Goal: Task Accomplishment & Management: Manage account settings

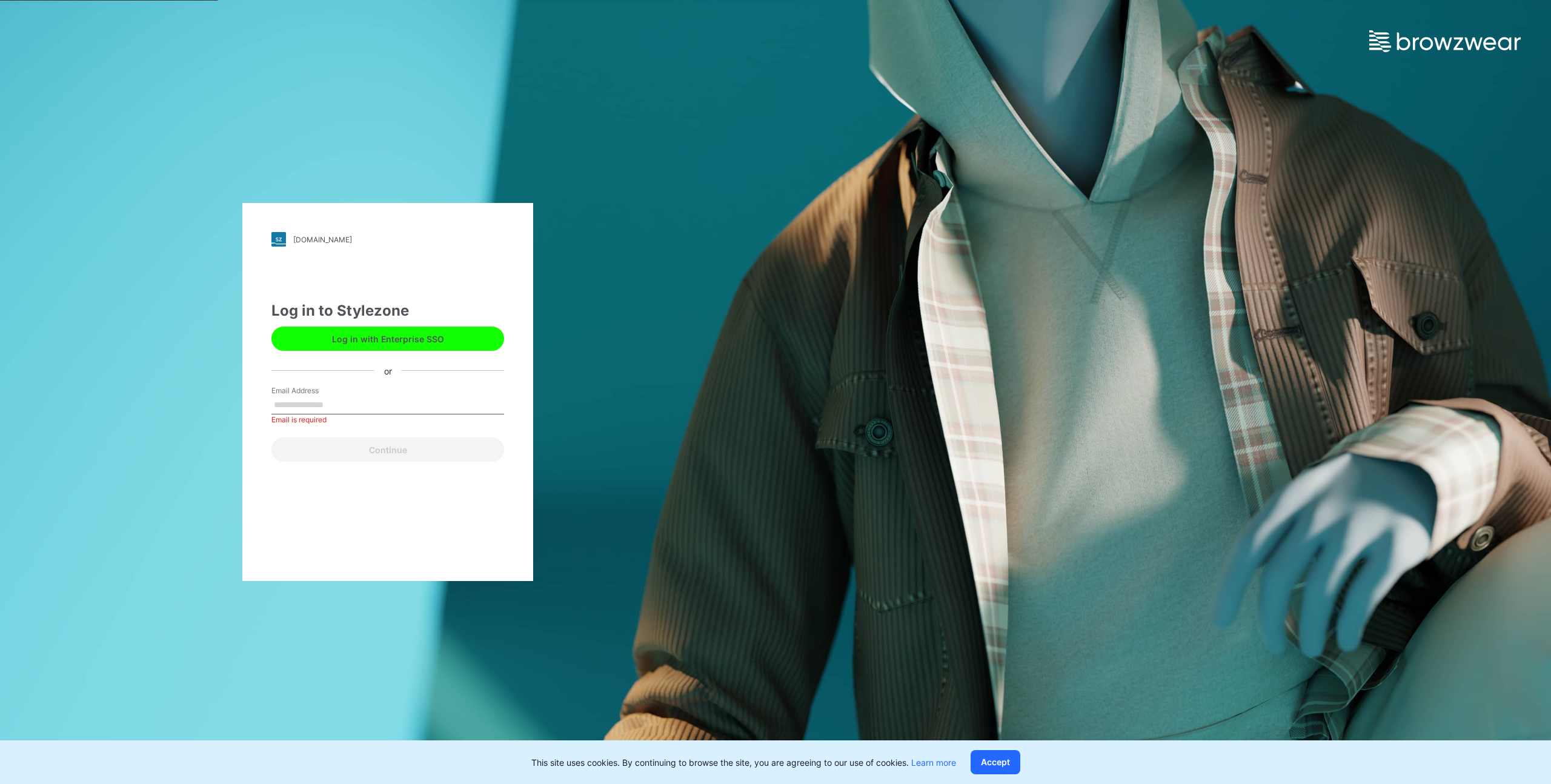
click at [448, 340] on button "Log in with Enterprise SSO" at bounding box center [387, 338] width 233 height 25
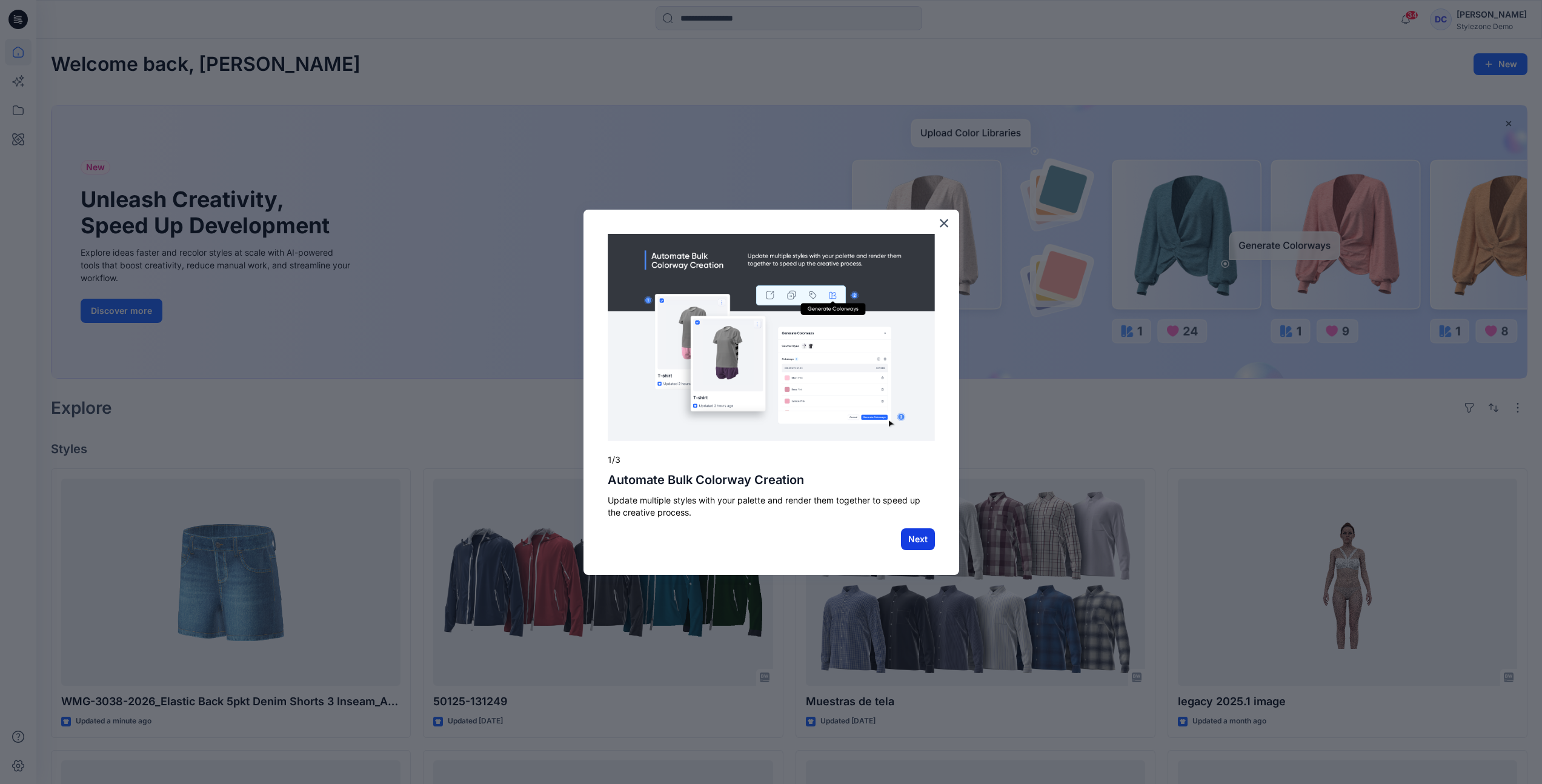
click at [923, 537] on button "Next" at bounding box center [918, 539] width 34 height 22
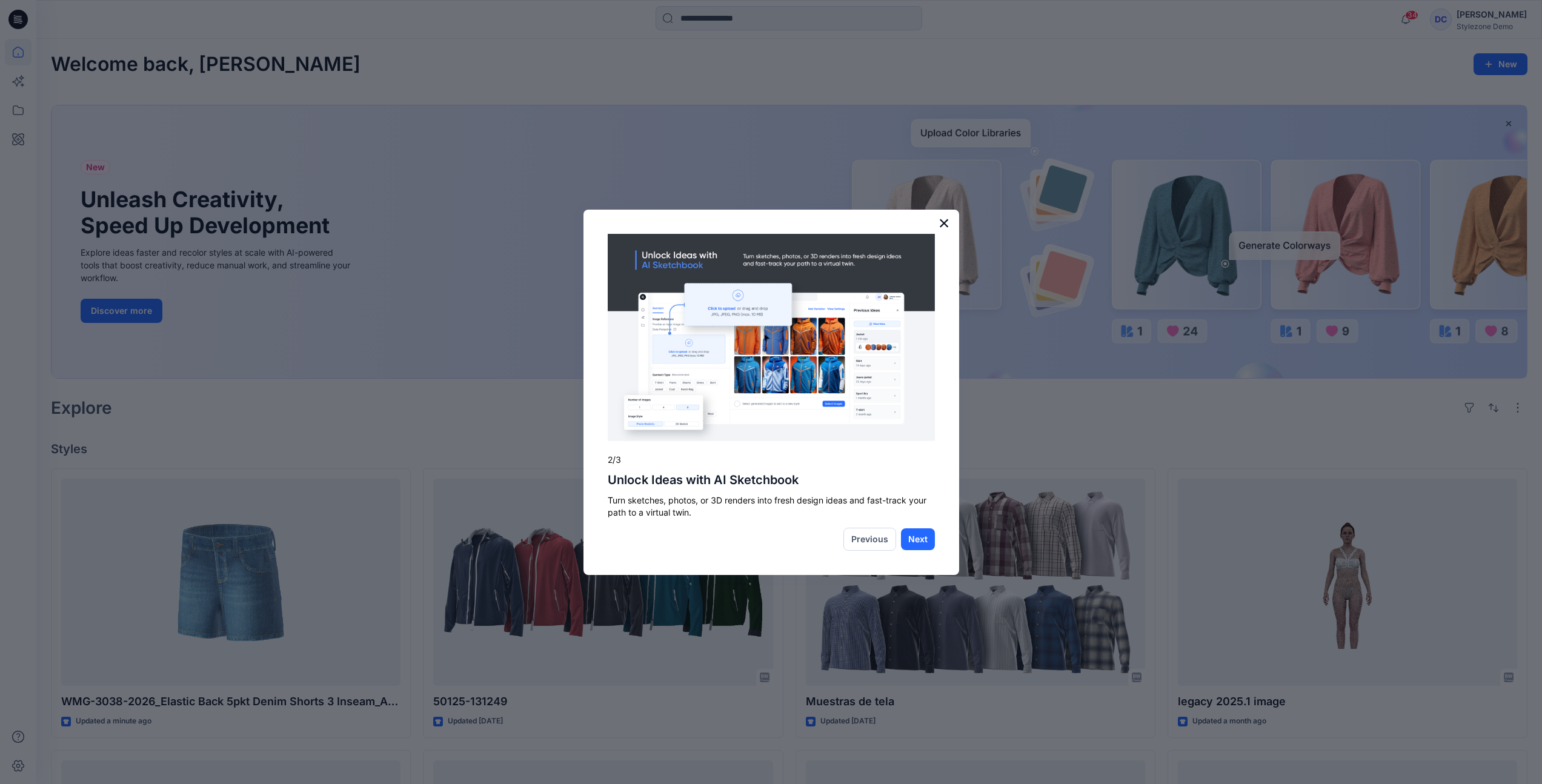
click at [943, 222] on button "×" at bounding box center [943, 223] width 11 height 19
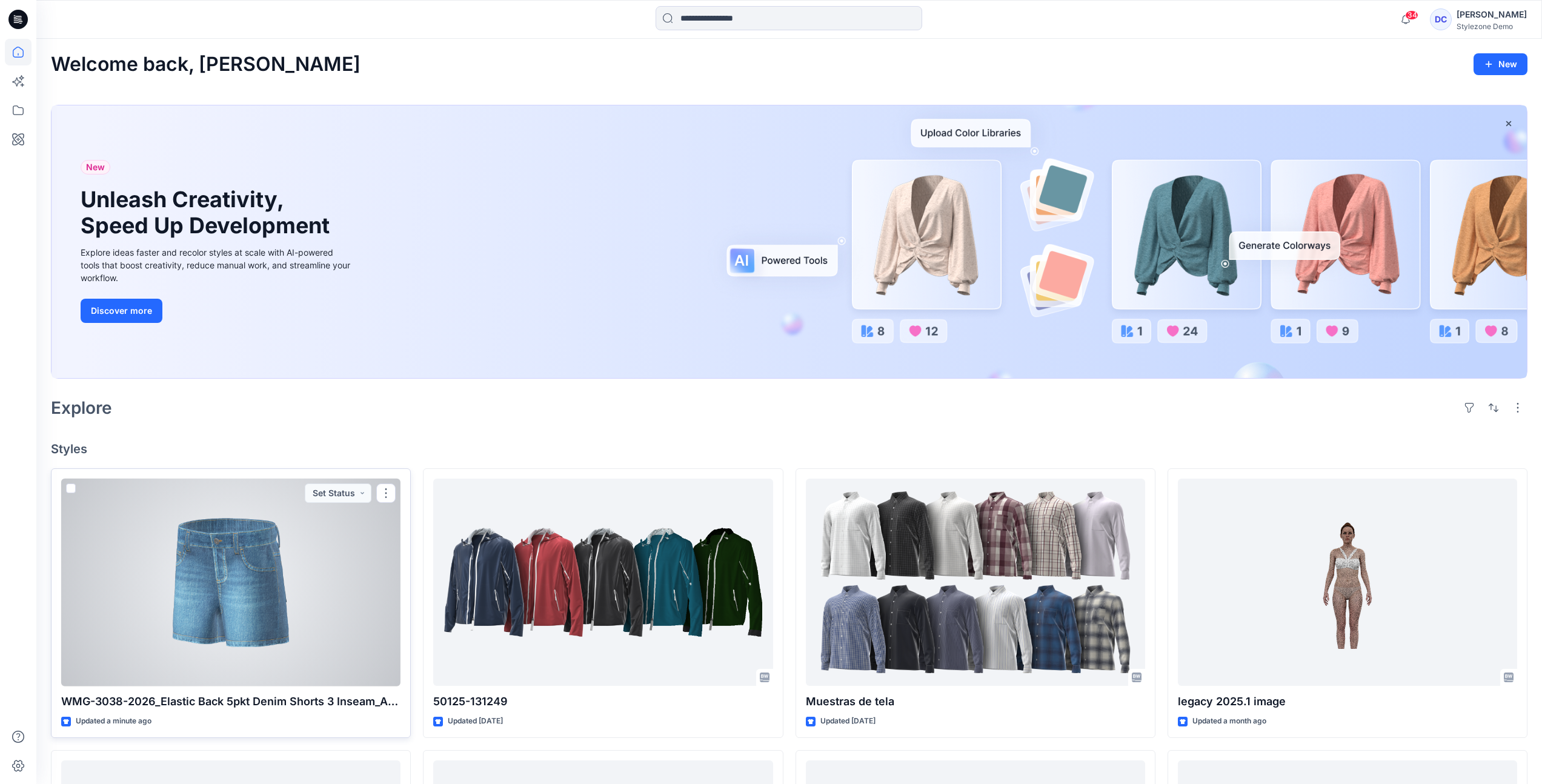
click at [320, 607] on div at bounding box center [230, 583] width 339 height 208
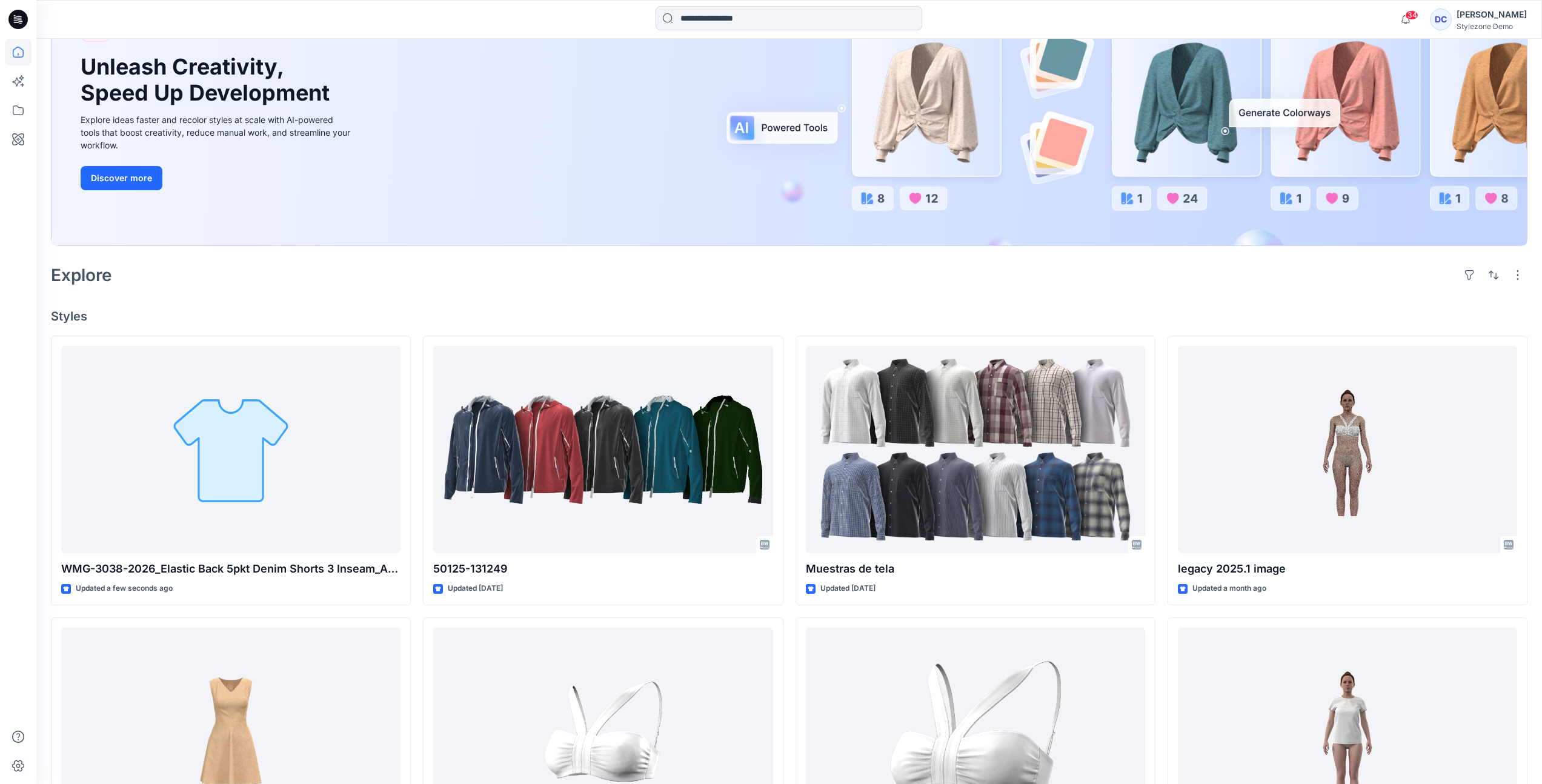
scroll to position [317, 0]
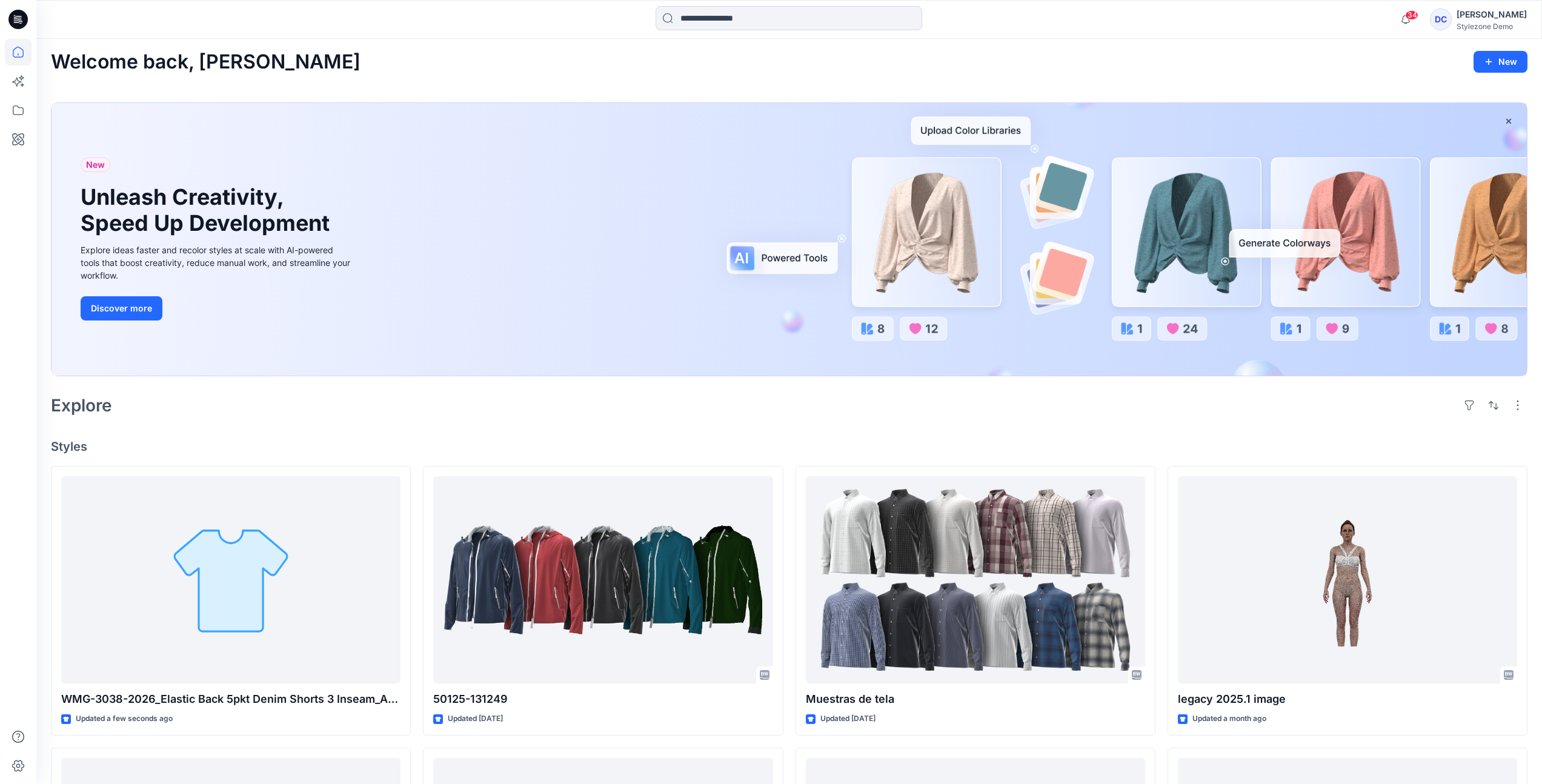
scroll to position [159, 0]
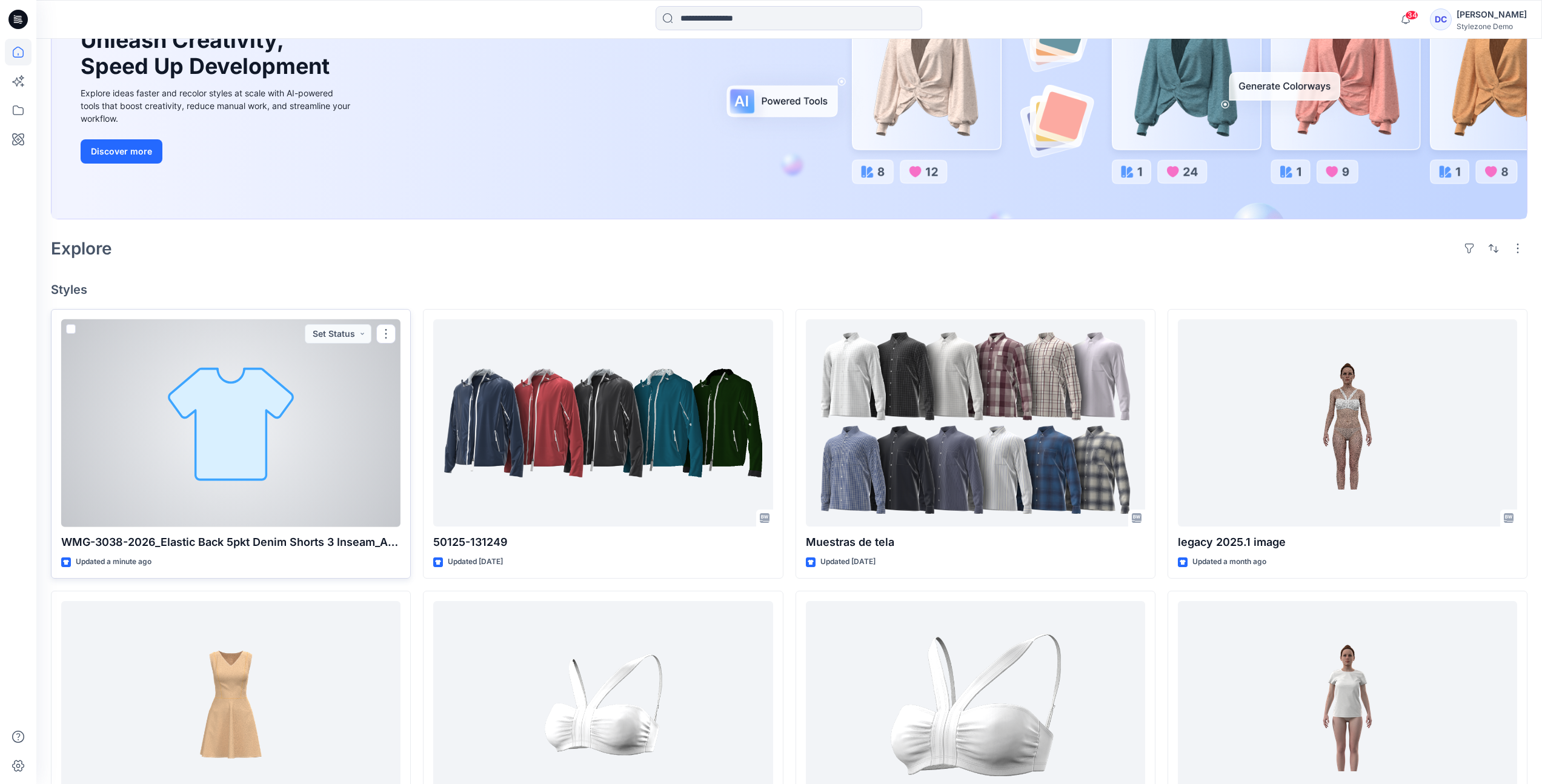
click at [331, 444] on div at bounding box center [230, 423] width 339 height 208
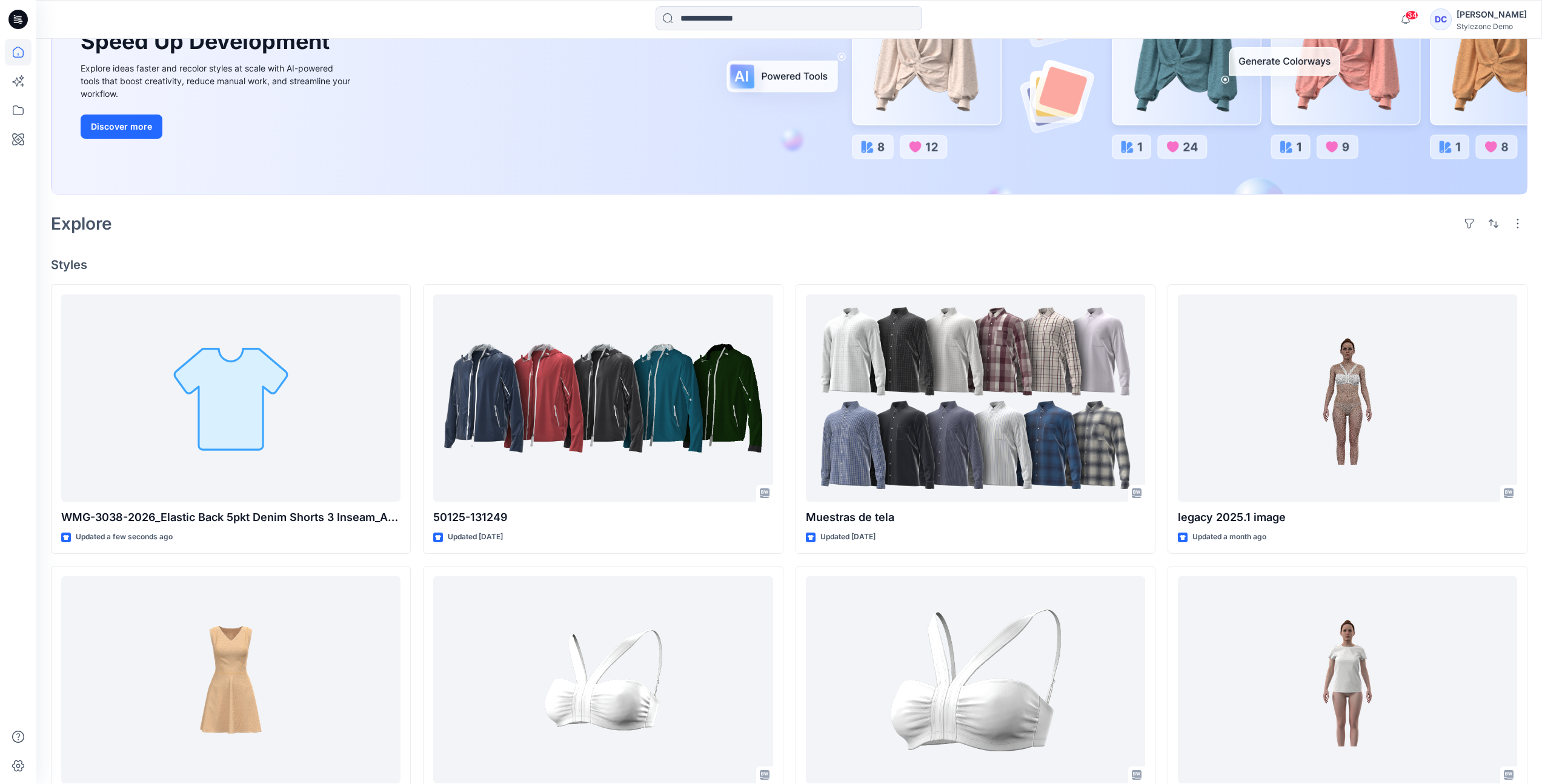
scroll to position [349, 0]
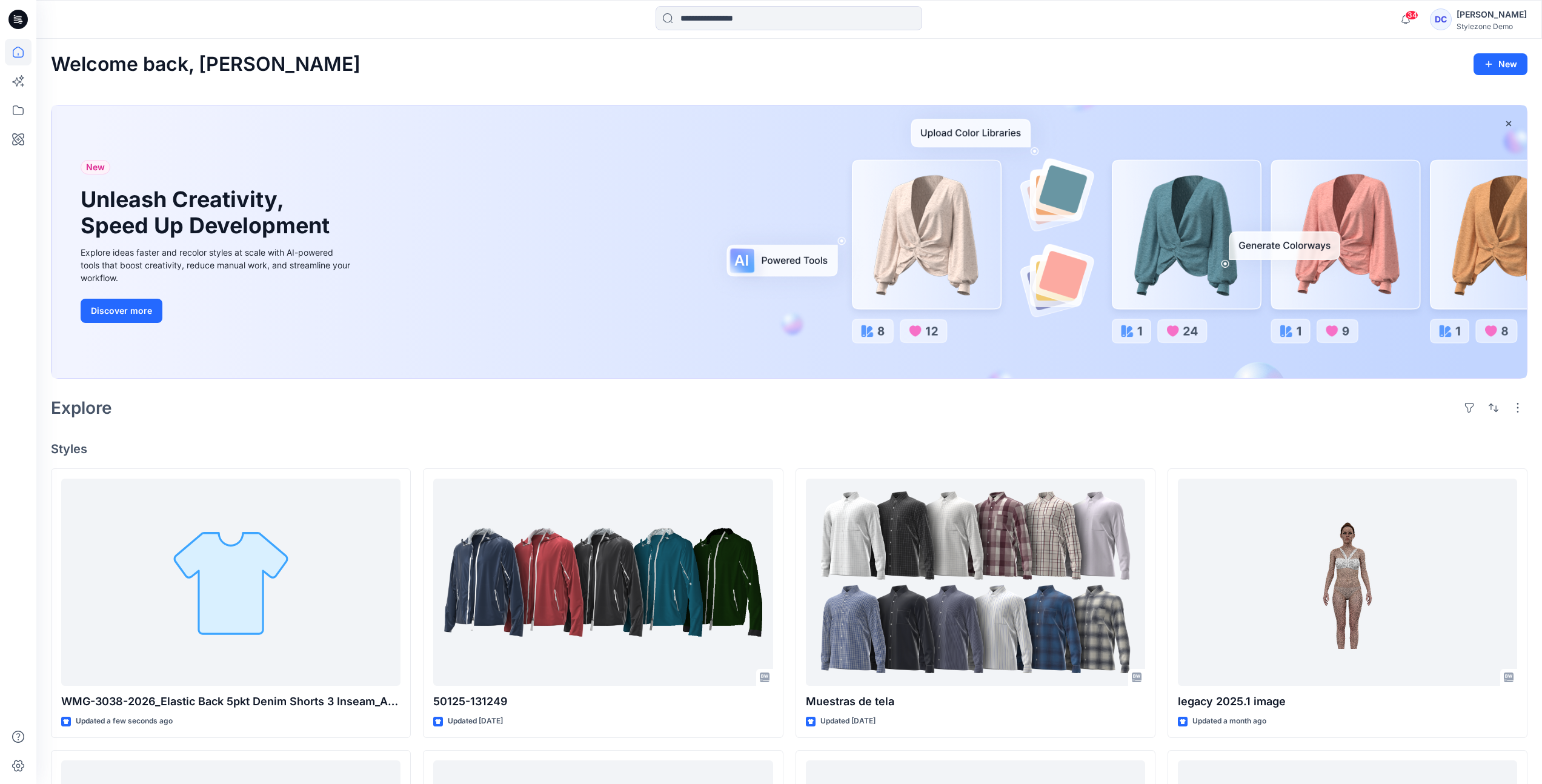
click at [1501, 18] on div "[PERSON_NAME]" at bounding box center [1491, 15] width 71 height 15
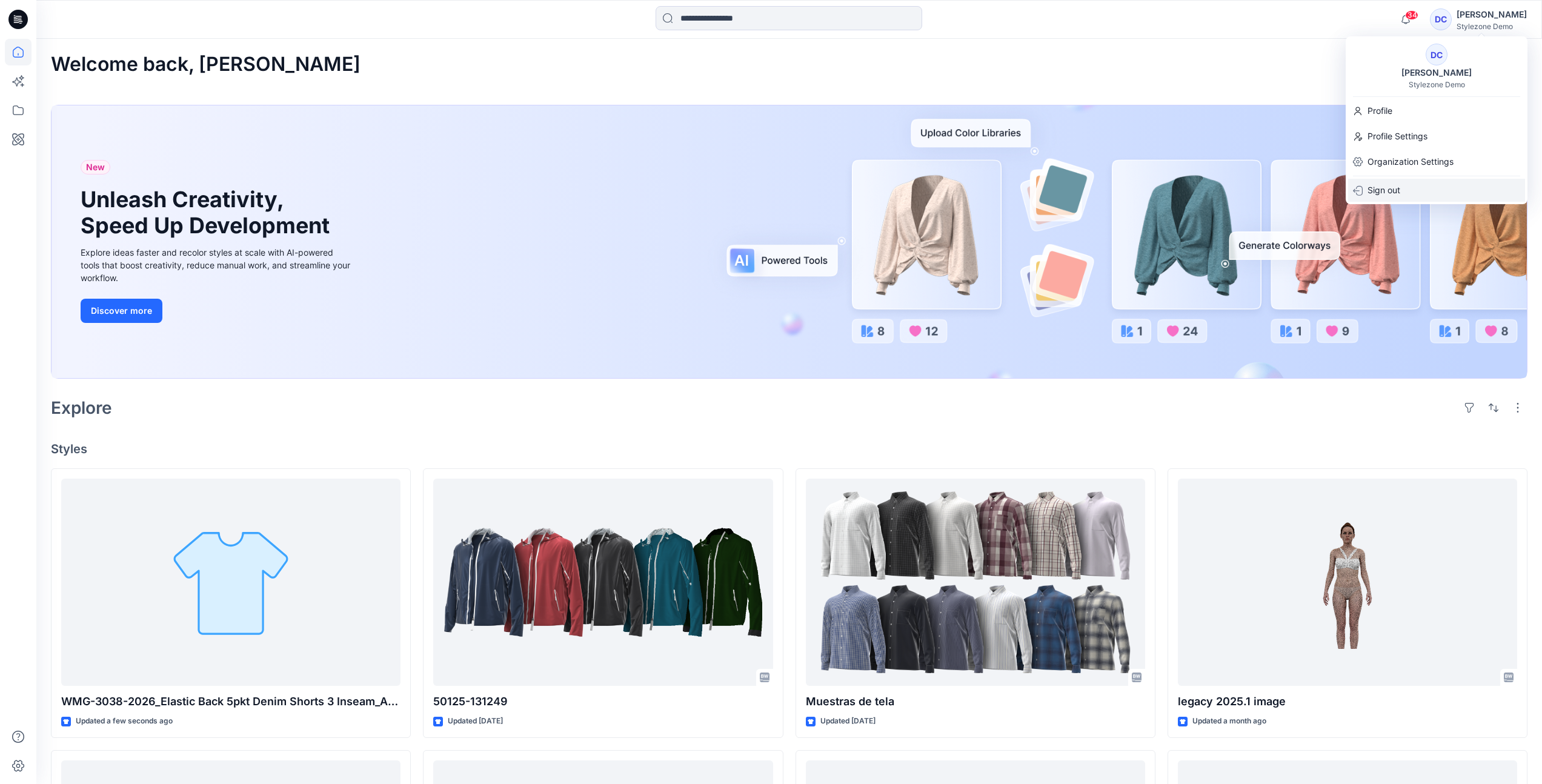
click at [1389, 189] on p "Sign out" at bounding box center [1384, 189] width 33 height 23
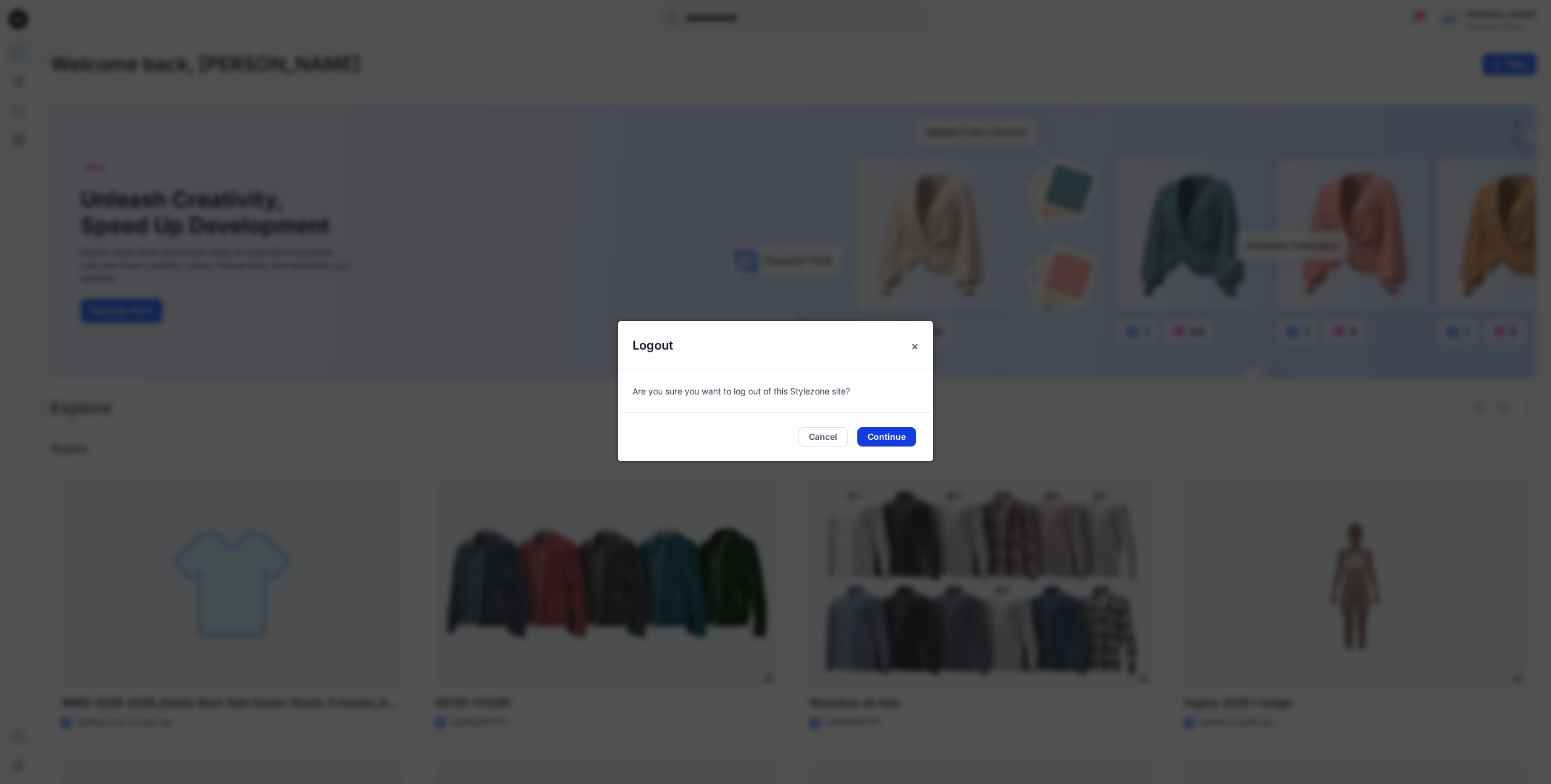
click at [900, 437] on button "Continue" at bounding box center [886, 437] width 59 height 19
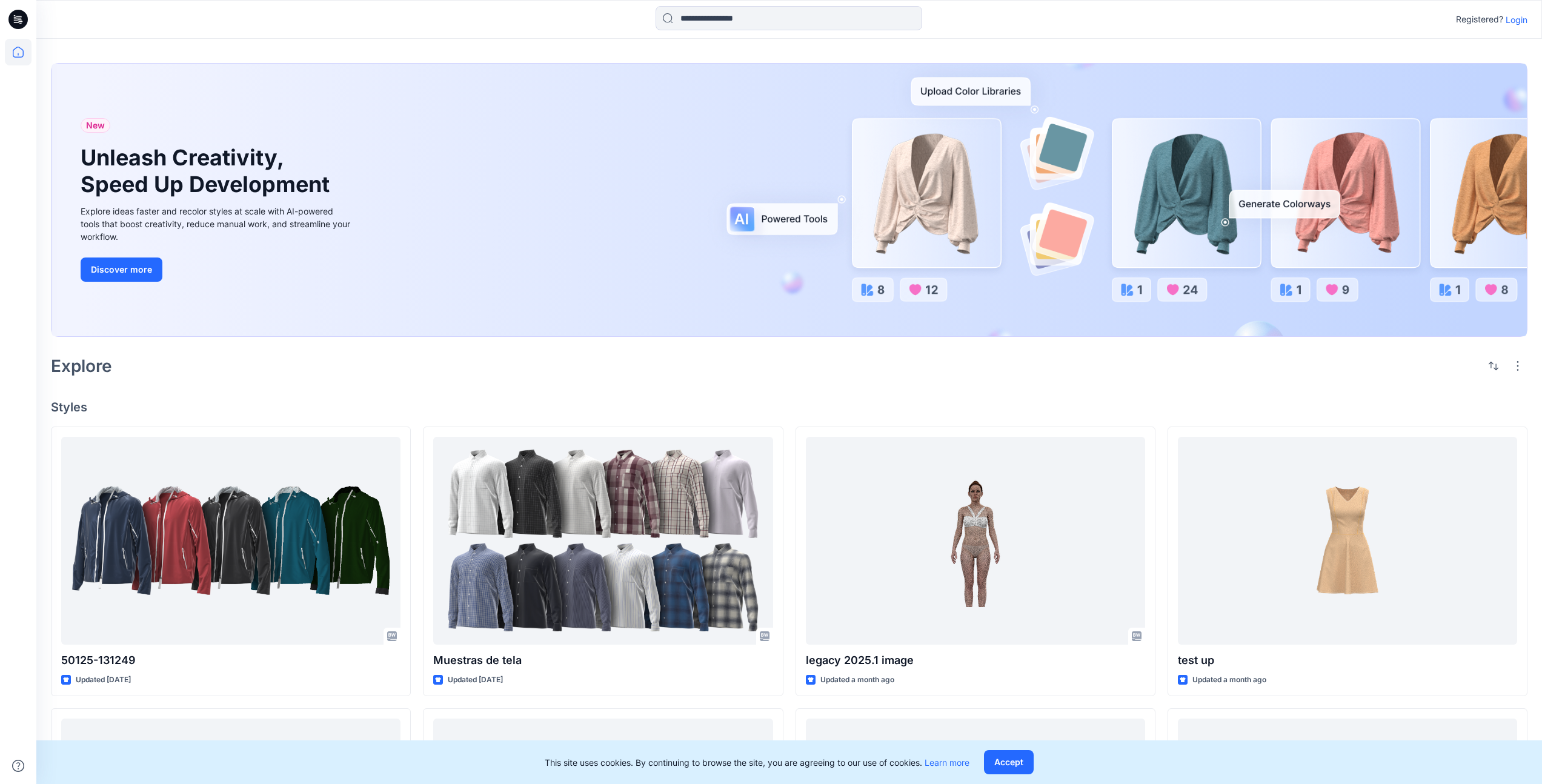
click at [1519, 21] on p "Login" at bounding box center [1516, 19] width 22 height 13
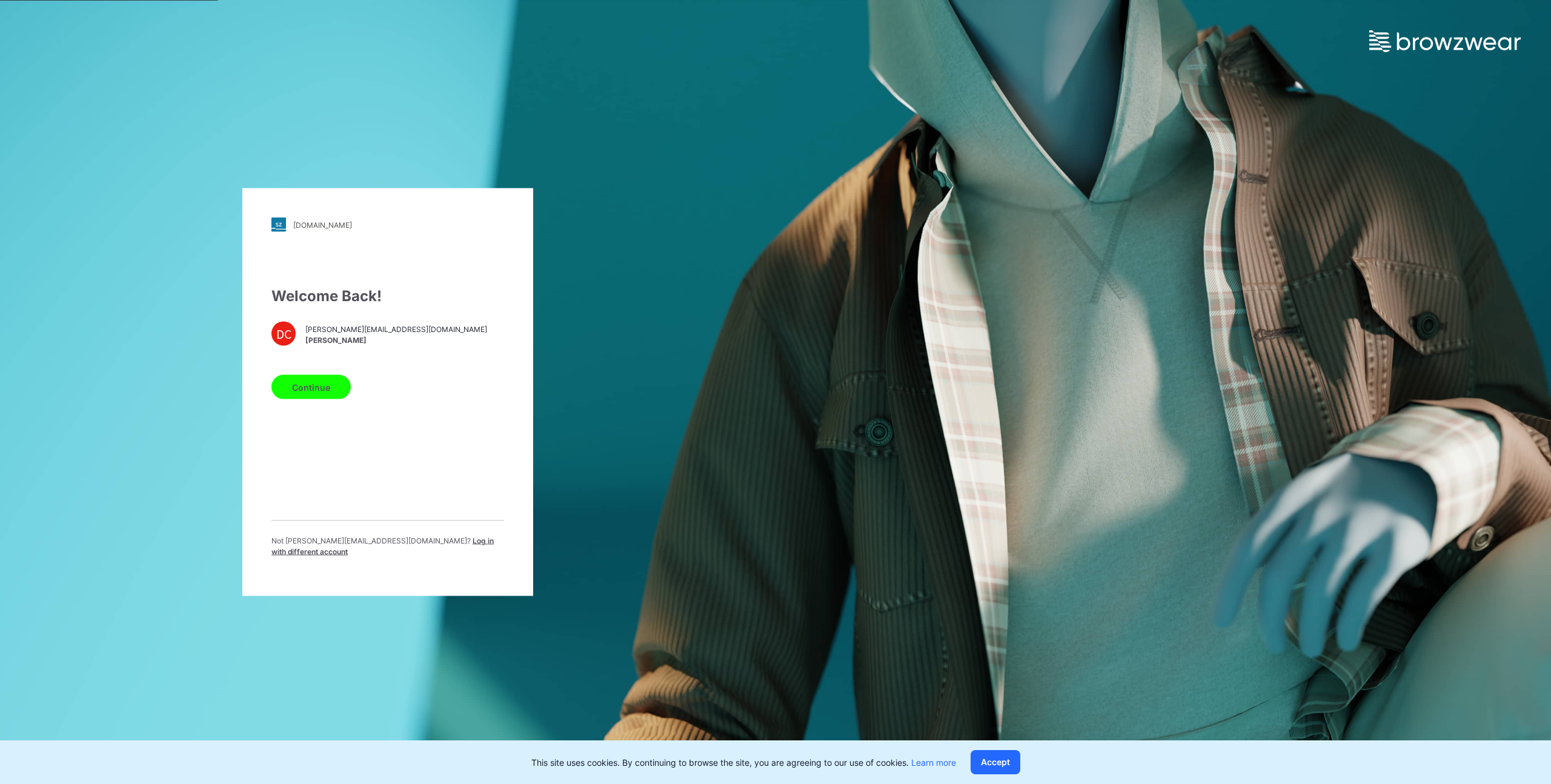
click at [284, 394] on button "Continue" at bounding box center [311, 386] width 80 height 25
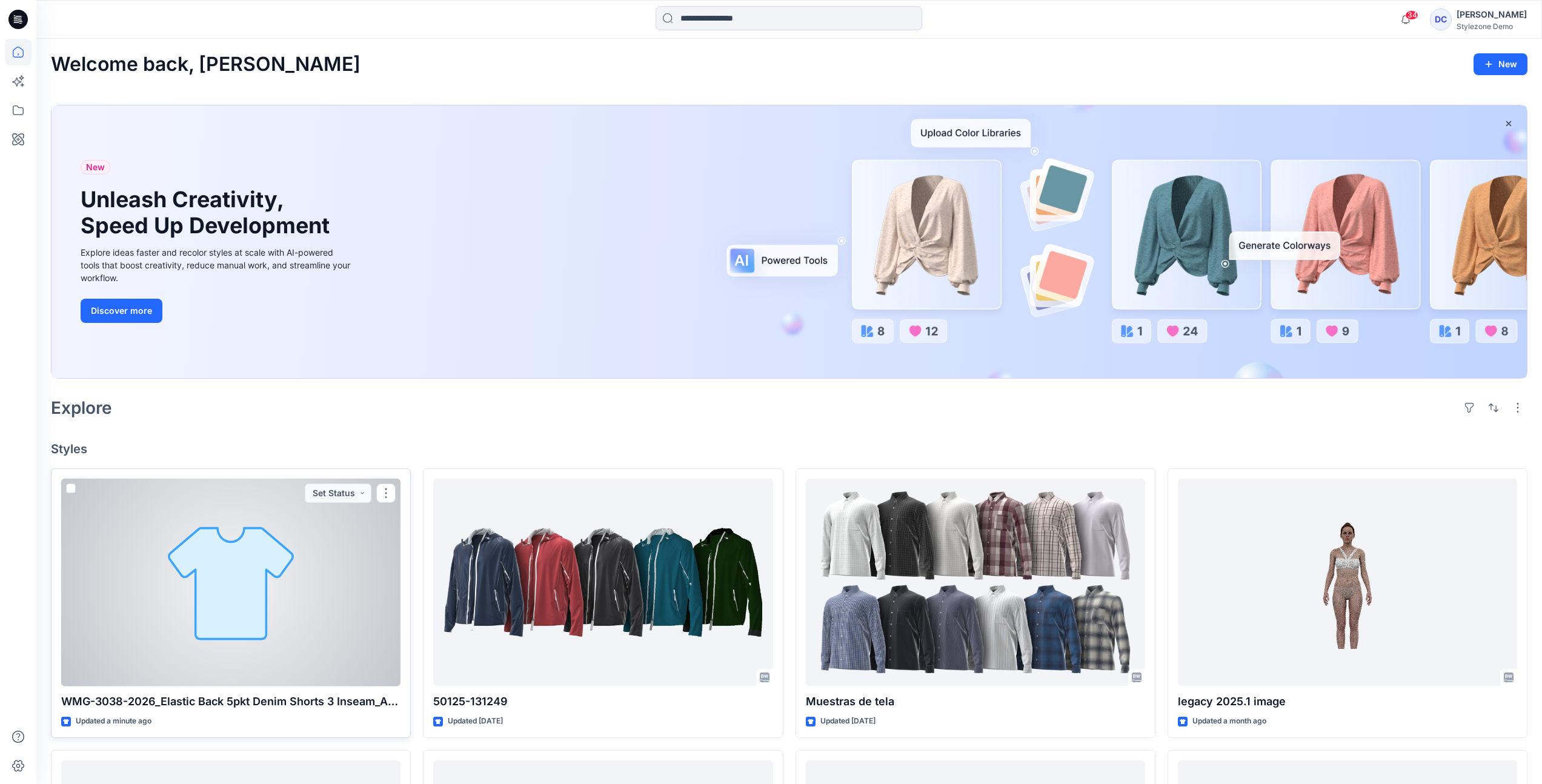
click at [226, 556] on div at bounding box center [230, 583] width 339 height 208
click at [384, 493] on button "button" at bounding box center [386, 493] width 19 height 19
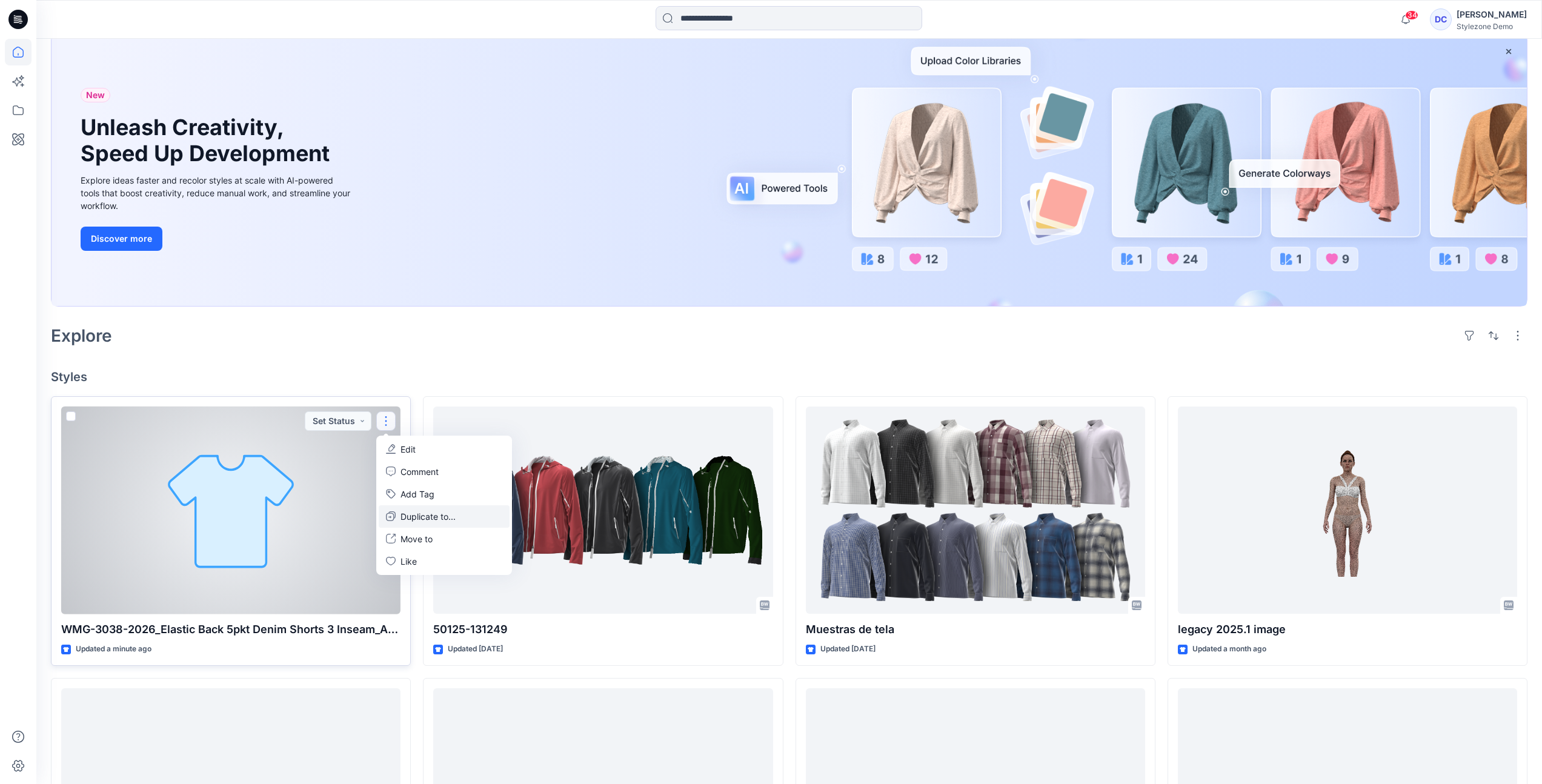
scroll to position [140, 0]
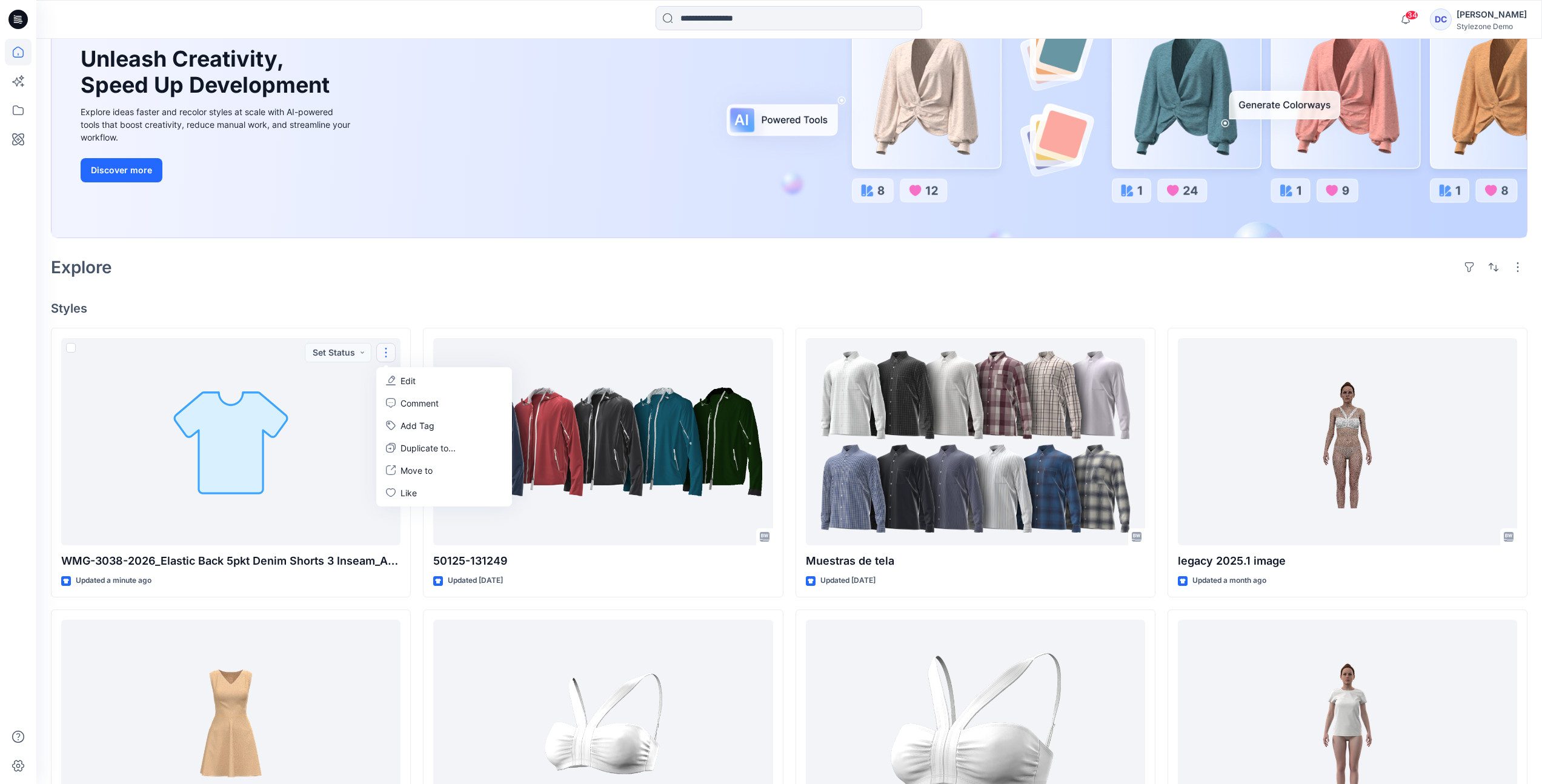
click at [388, 266] on div "Explore" at bounding box center [789, 267] width 1477 height 29
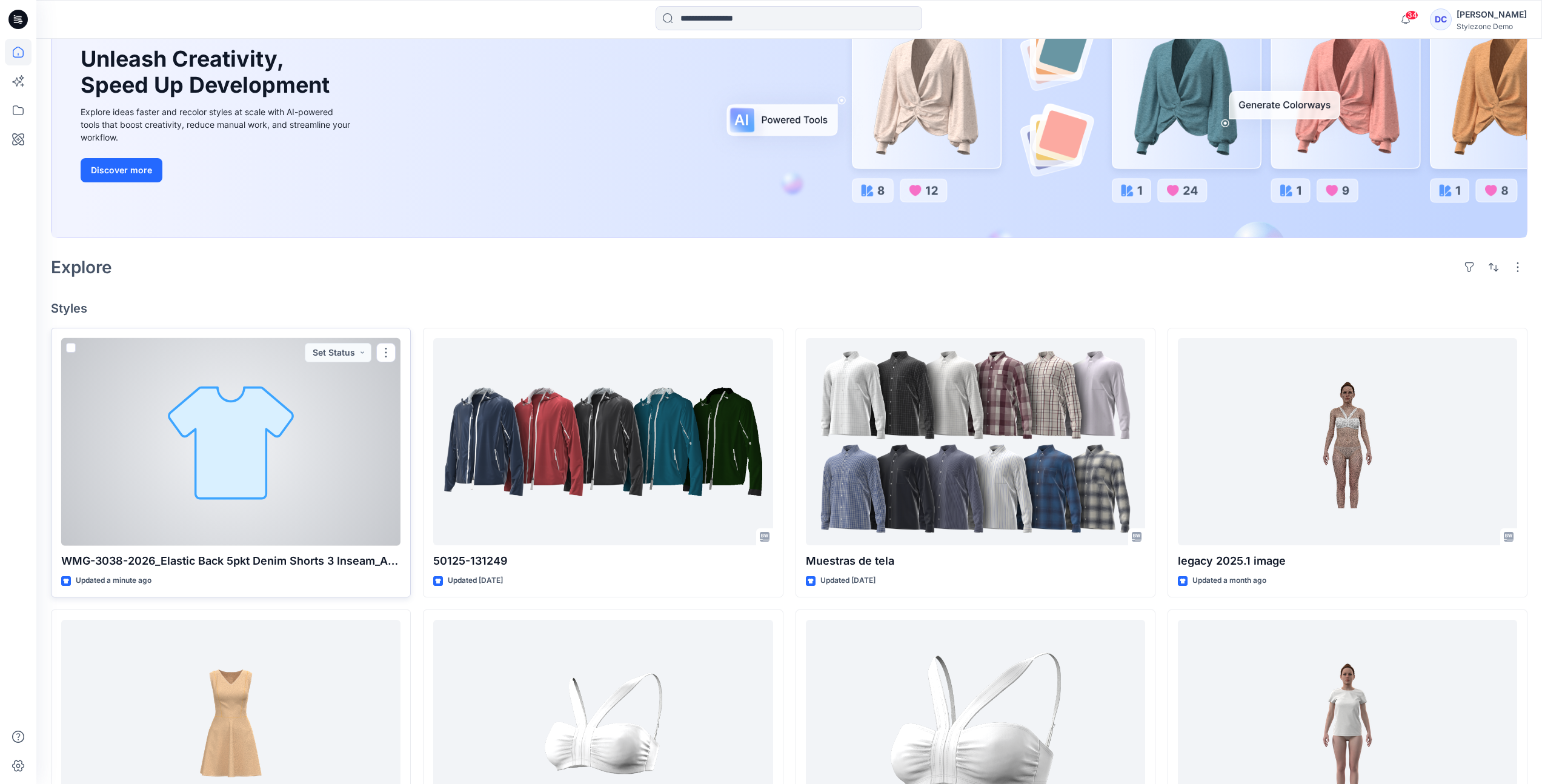
click at [298, 489] on div at bounding box center [230, 442] width 339 height 208
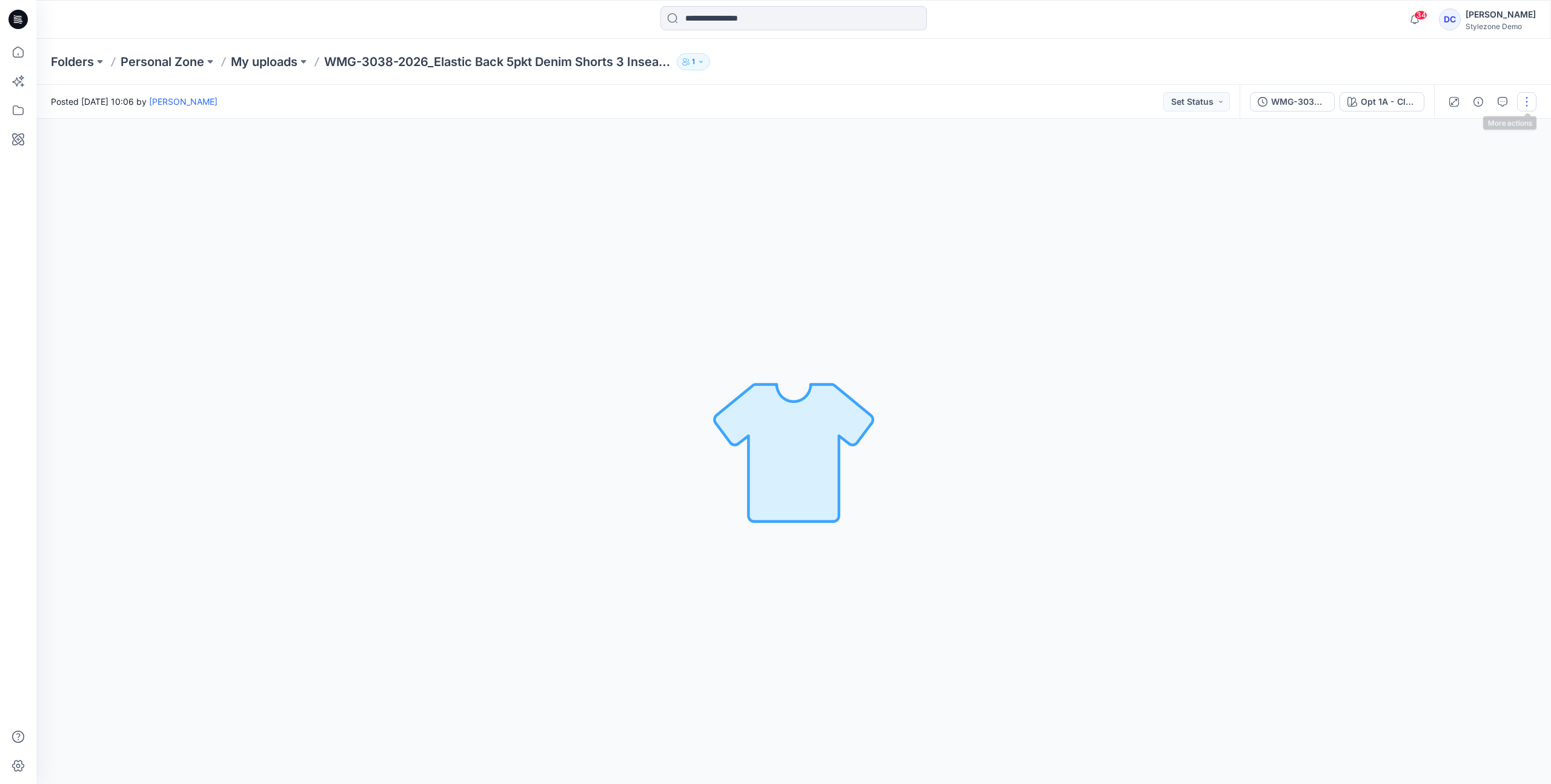
click at [1526, 104] on button "button" at bounding box center [1527, 102] width 19 height 19
click at [1305, 54] on div "Folders Personal Zone My uploads WMG-3038-2026_Elastic Back 5pkt Denim Shorts 3…" at bounding box center [746, 62] width 1391 height 17
click at [1532, 100] on button "button" at bounding box center [1527, 102] width 19 height 19
click at [1500, 161] on button "Edit" at bounding box center [1476, 163] width 112 height 22
click at [1468, 163] on button "Edit" at bounding box center [1476, 163] width 112 height 22
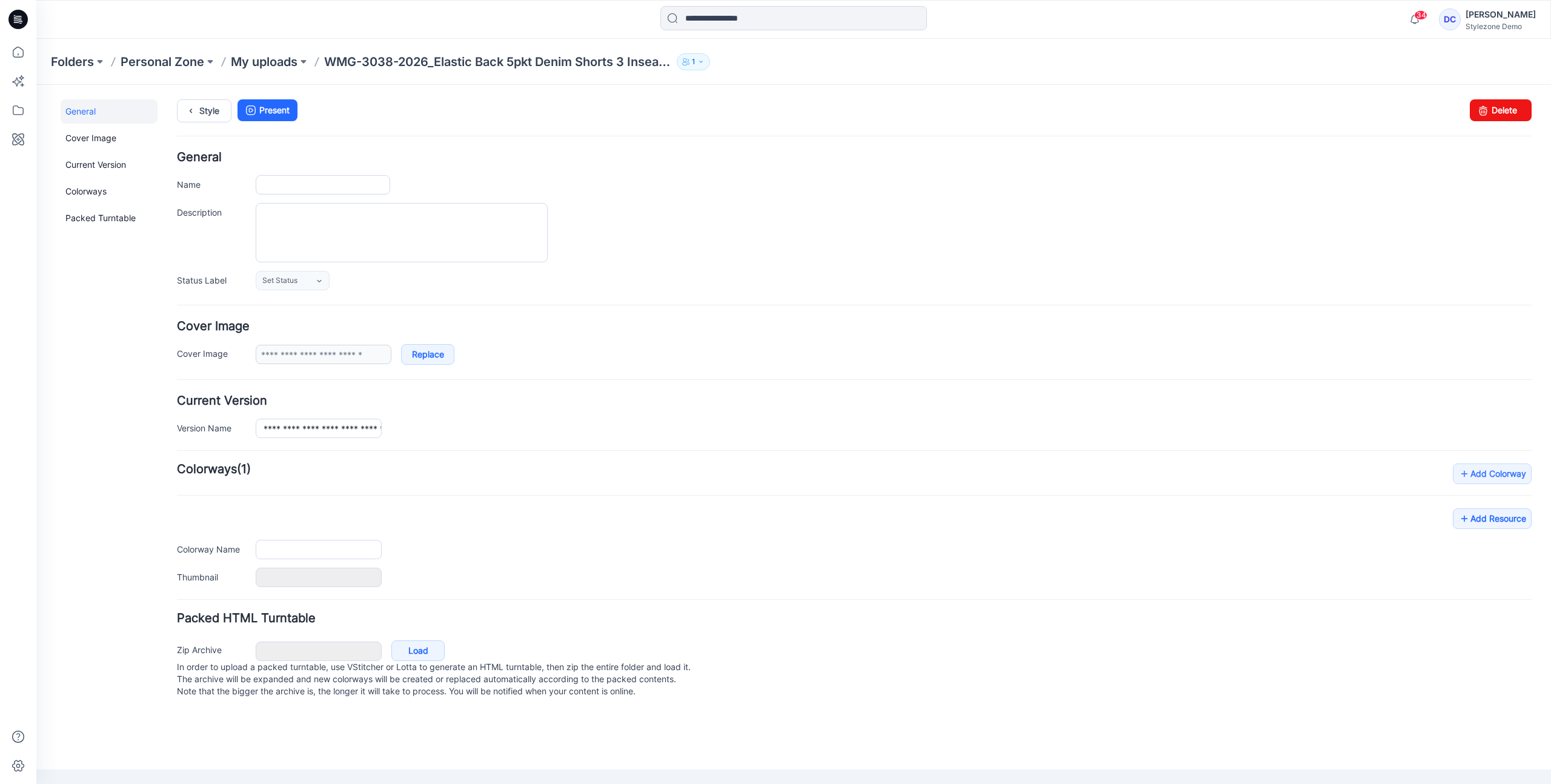
type input "**********"
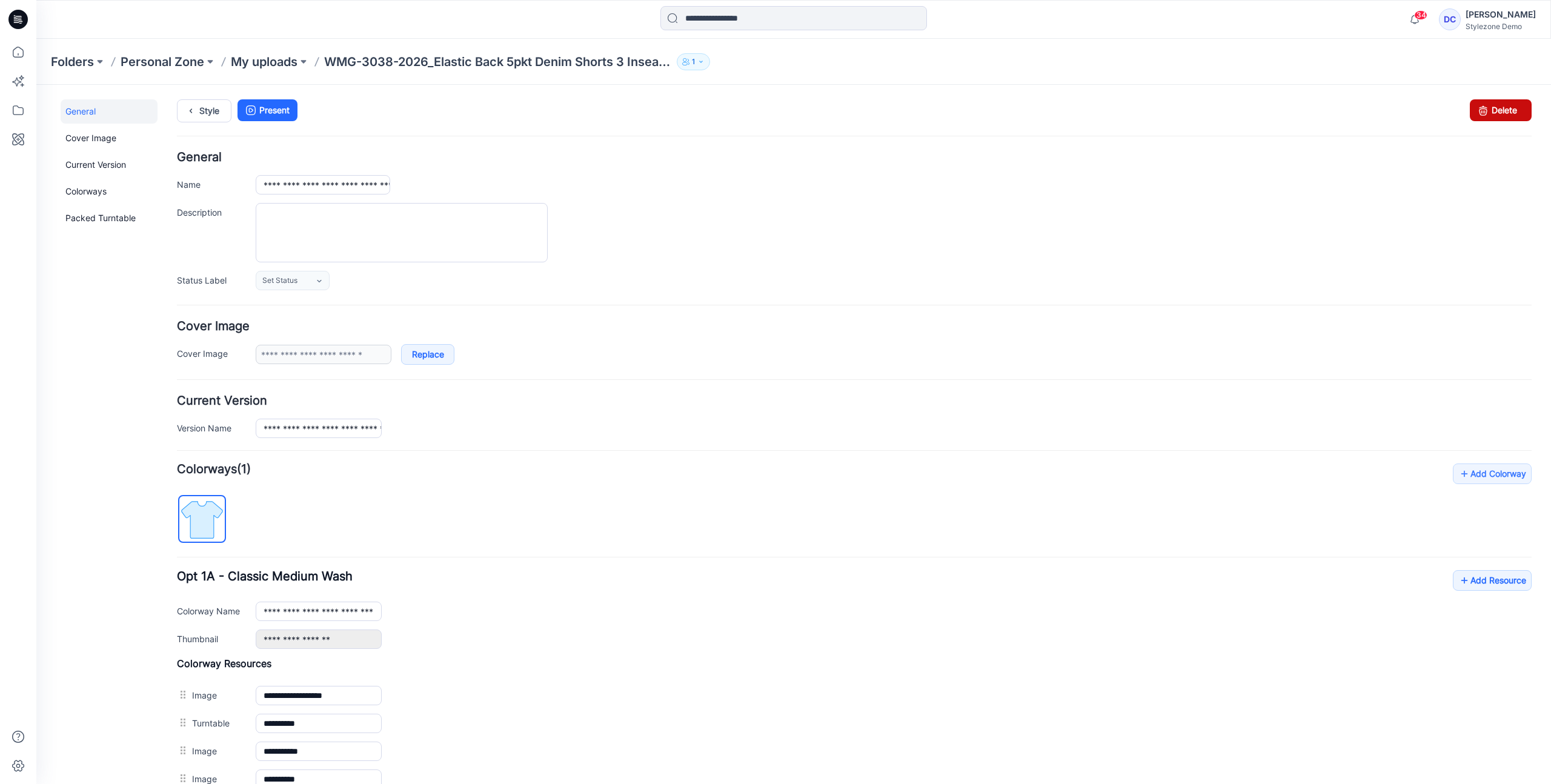
click at [1495, 109] on link "Delete" at bounding box center [1500, 110] width 62 height 22
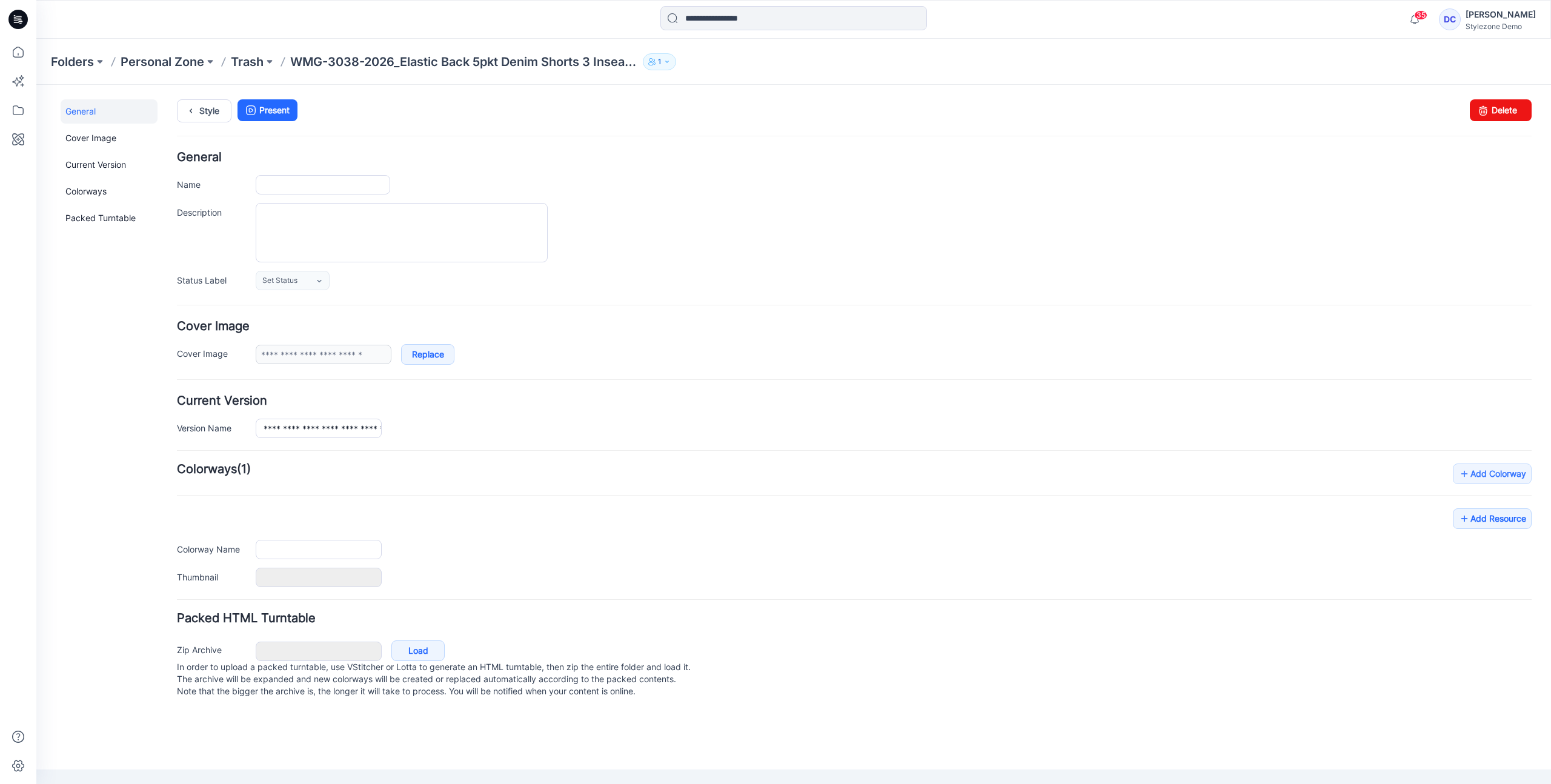
type input "**********"
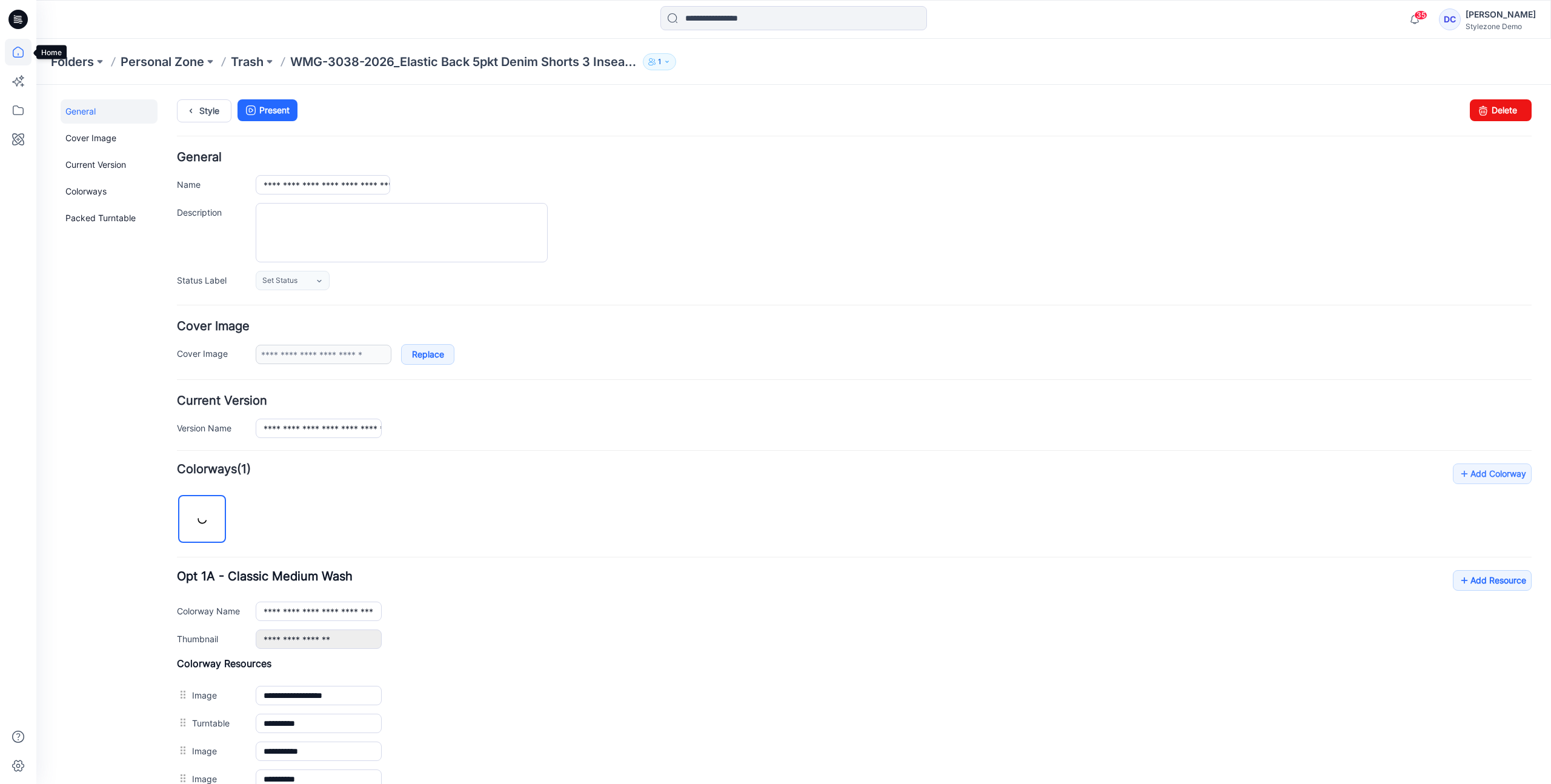
click at [22, 51] on icon at bounding box center [19, 52] width 27 height 27
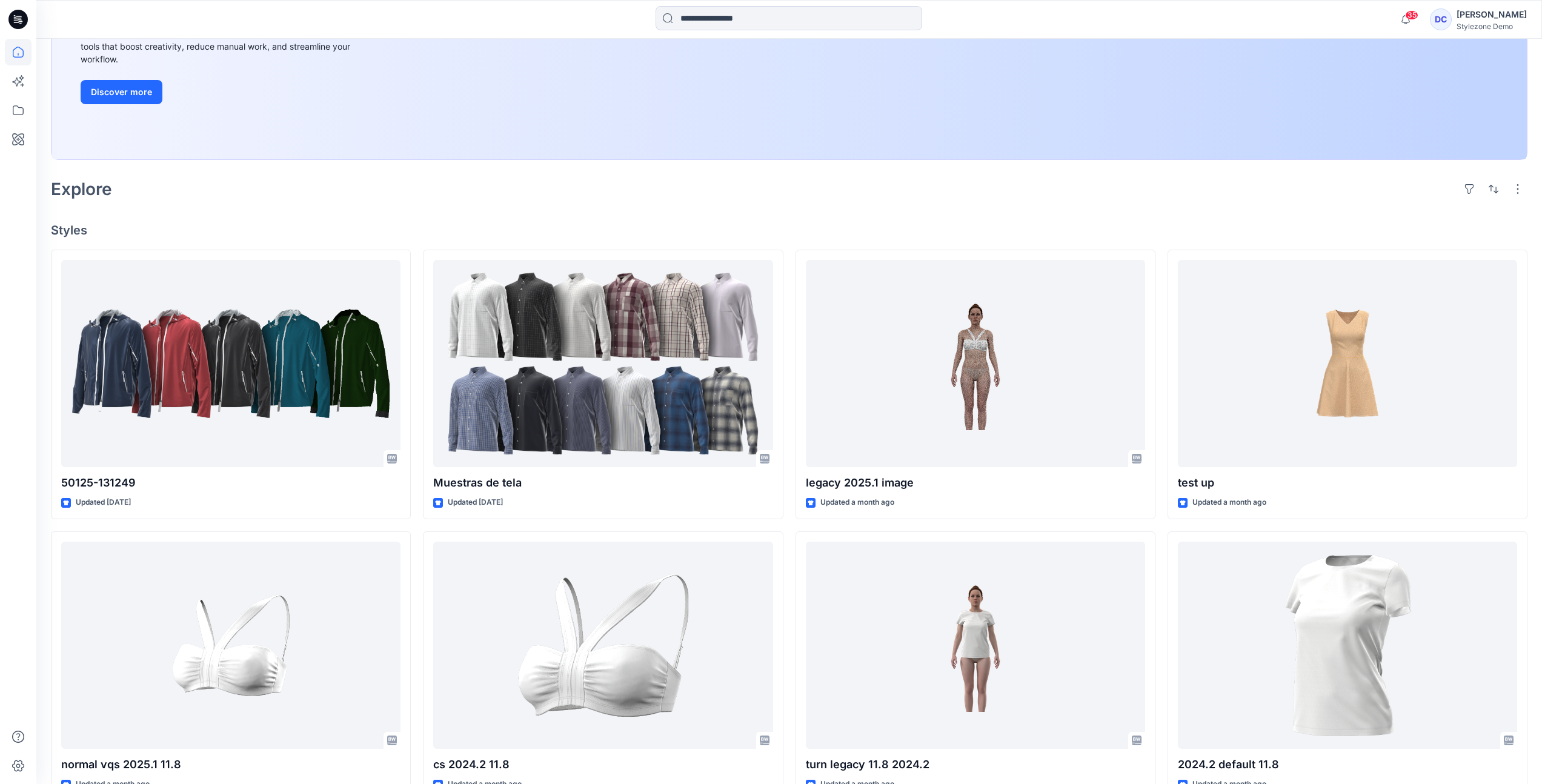
scroll to position [377, 0]
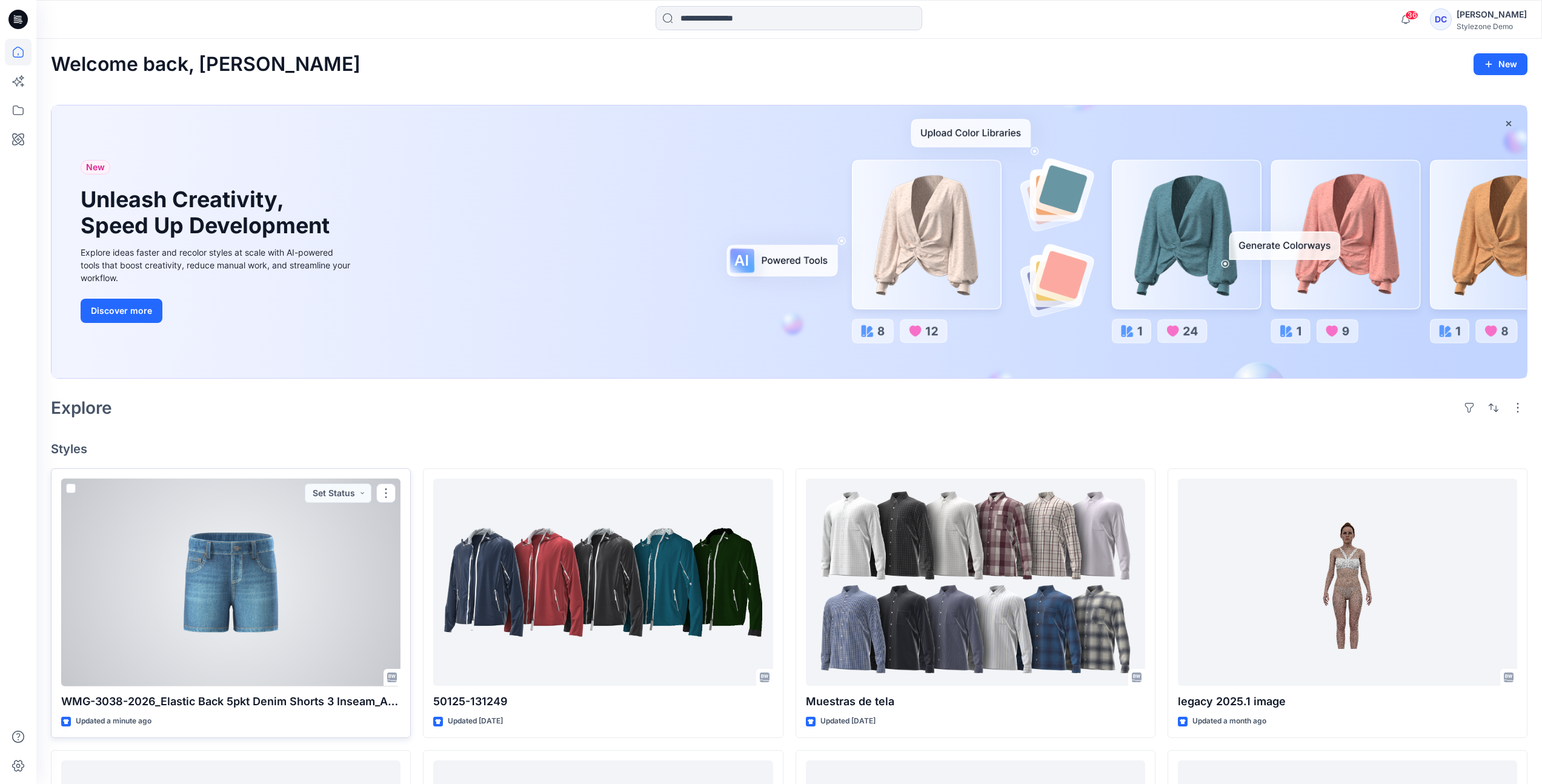
click at [198, 596] on div at bounding box center [230, 583] width 339 height 208
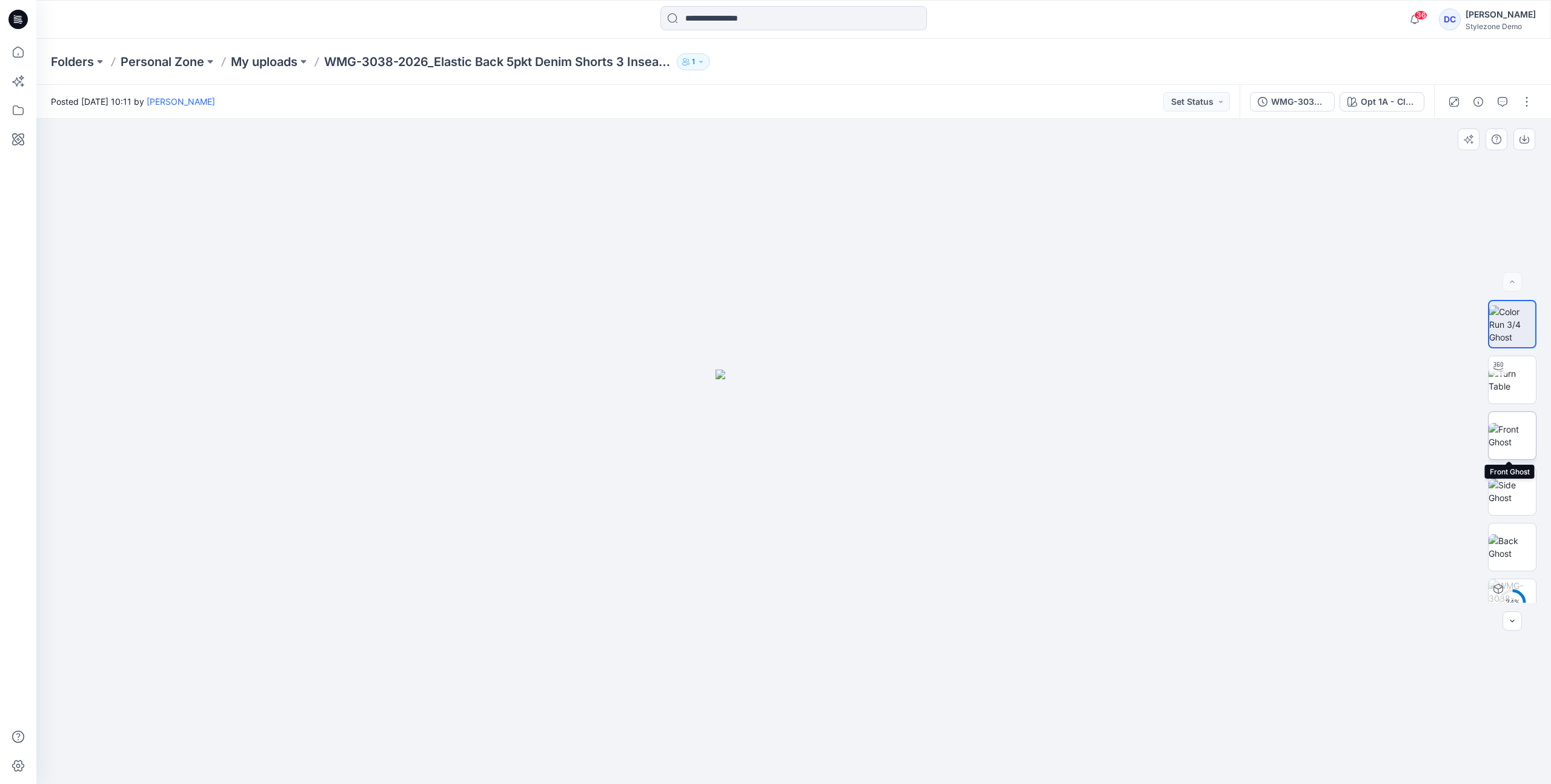
click at [1505, 430] on img at bounding box center [1512, 435] width 48 height 25
click at [1518, 492] on img at bounding box center [1512, 491] width 48 height 25
click at [1512, 551] on img at bounding box center [1512, 547] width 48 height 25
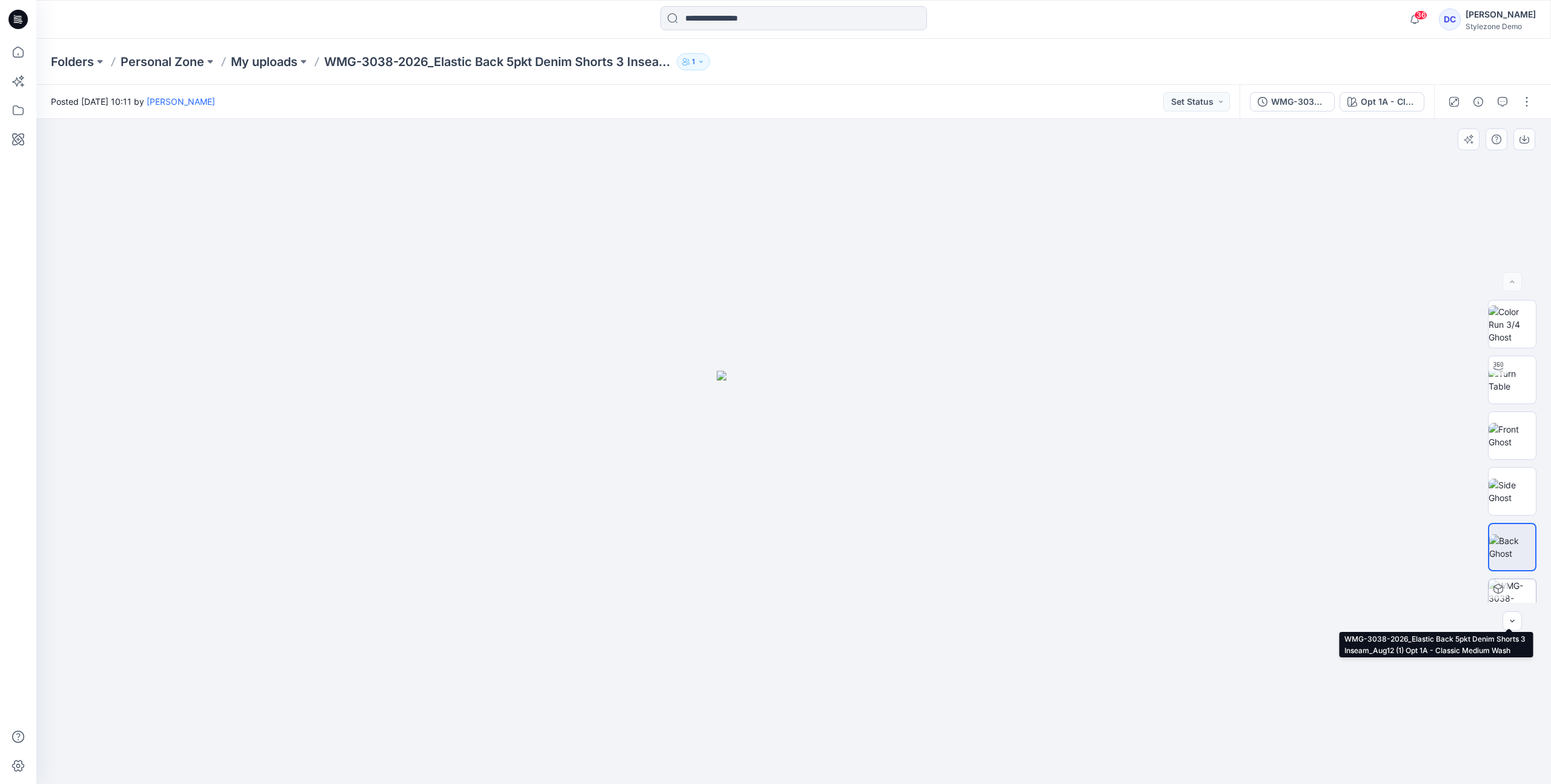
click at [1516, 588] on img at bounding box center [1512, 603] width 48 height 48
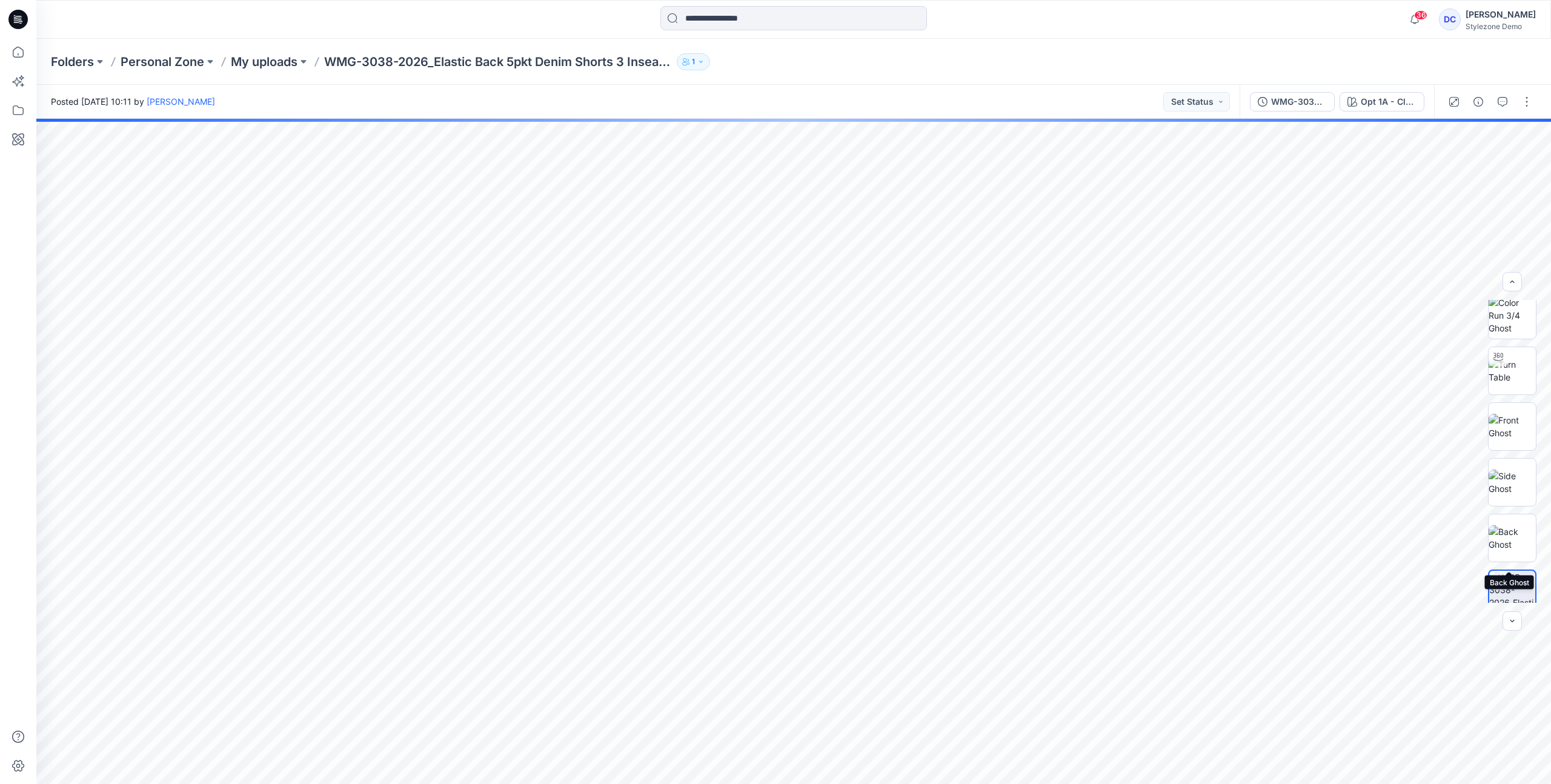
scroll to position [25, 0]
click at [1514, 407] on img at bounding box center [1512, 411] width 48 height 25
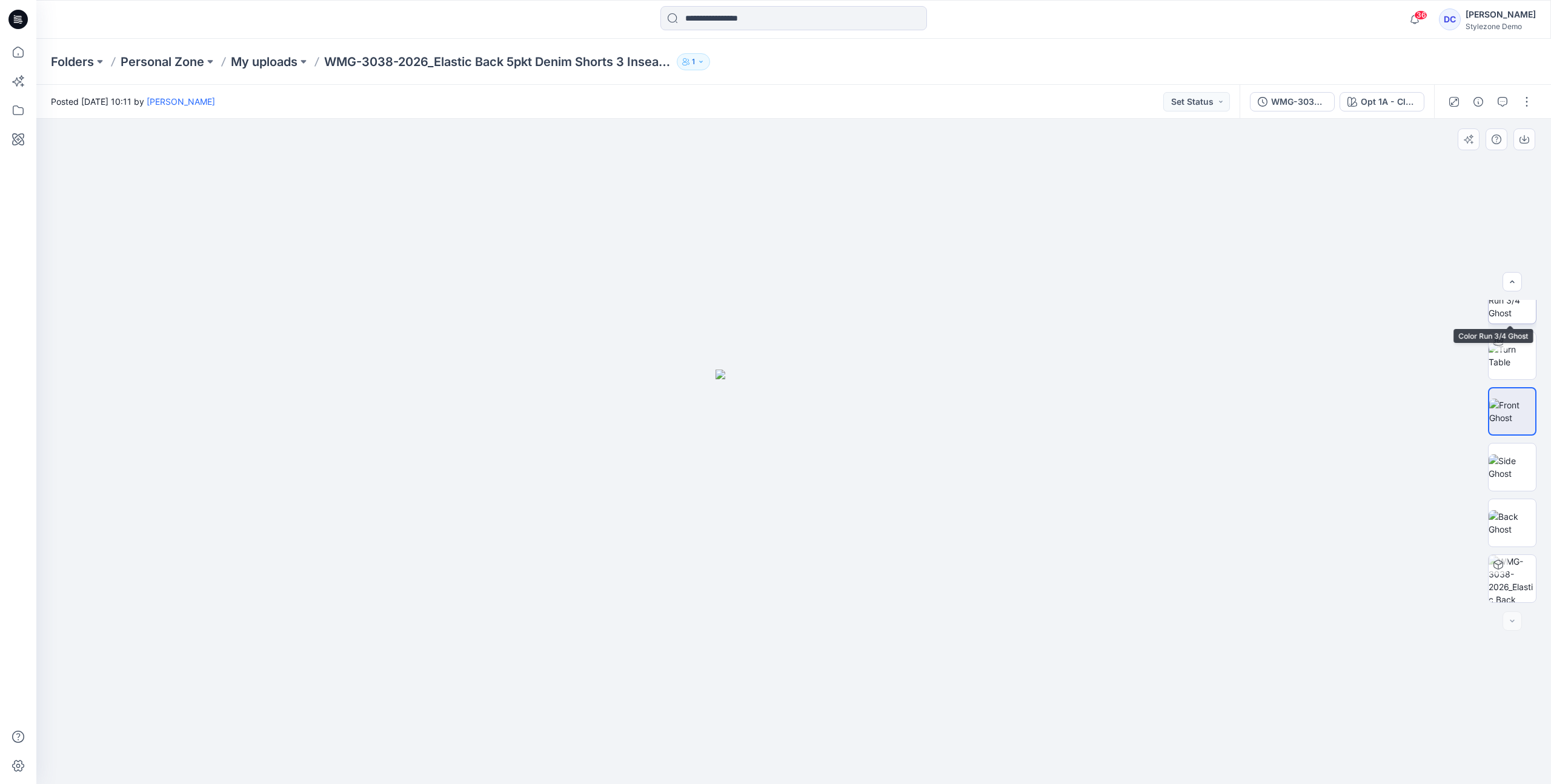
click at [1508, 312] on img at bounding box center [1512, 299] width 48 height 38
click at [1502, 443] on img at bounding box center [1512, 435] width 48 height 25
click at [1522, 317] on img at bounding box center [1512, 324] width 48 height 38
click at [1512, 444] on img at bounding box center [1512, 435] width 48 height 25
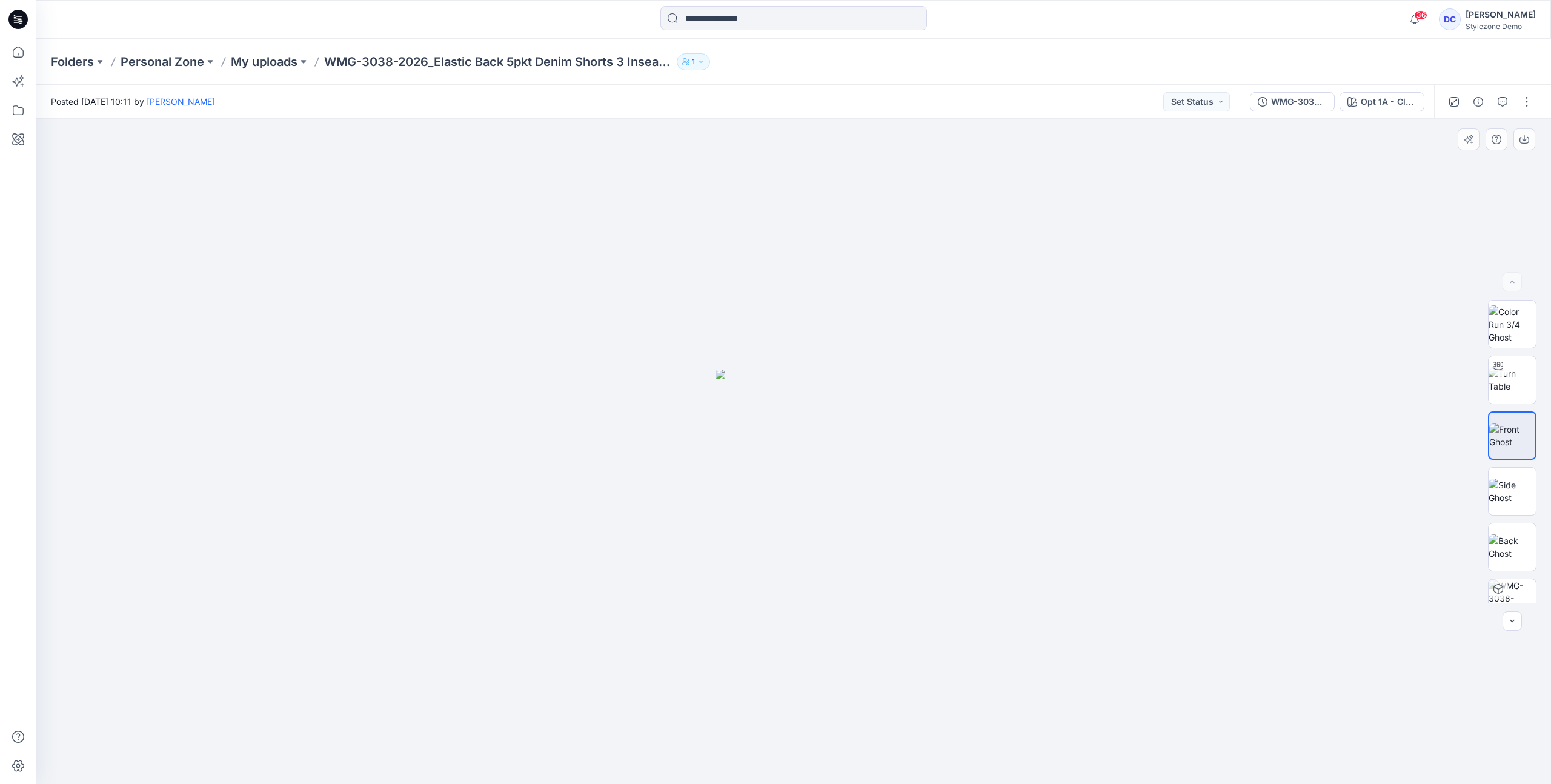
click at [791, 451] on img at bounding box center [793, 576] width 156 height 414
click at [1517, 323] on img at bounding box center [1512, 324] width 48 height 38
click at [1505, 557] on img at bounding box center [1512, 547] width 48 height 25
click at [1515, 326] on img at bounding box center [1512, 324] width 48 height 38
click at [1528, 103] on button "button" at bounding box center [1527, 102] width 19 height 19
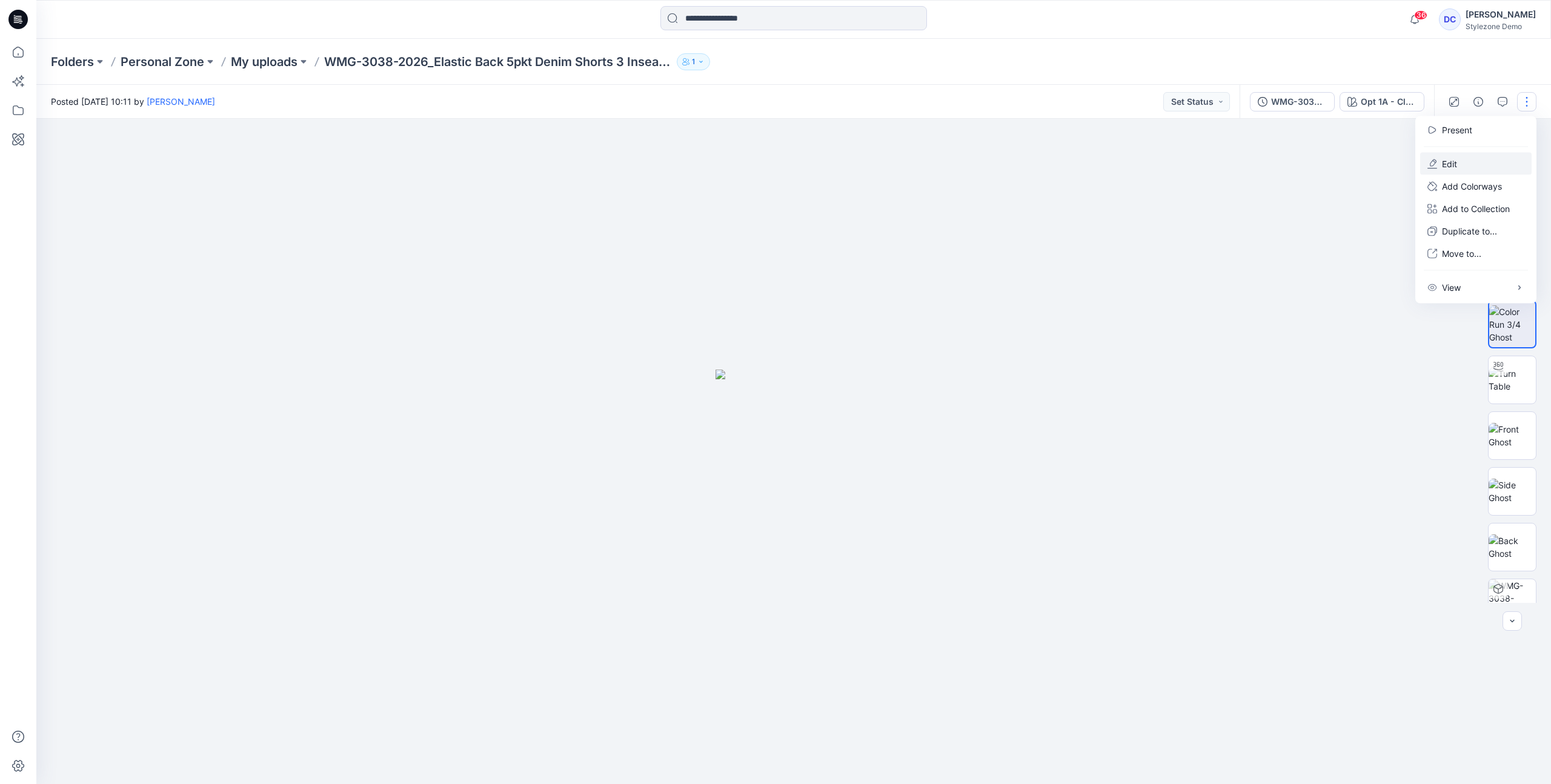
click at [1457, 159] on p "Edit" at bounding box center [1450, 163] width 15 height 13
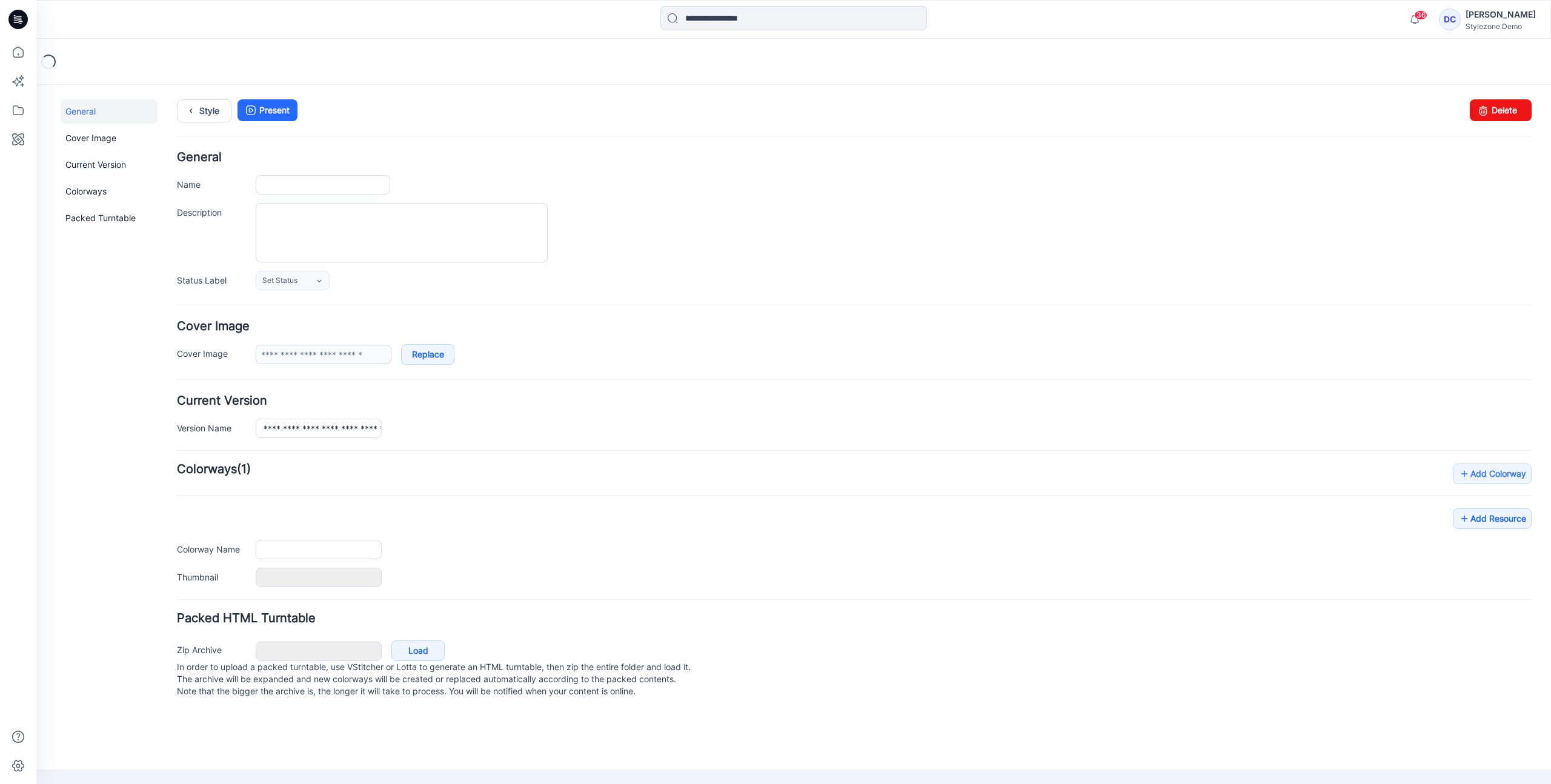
type input "**********"
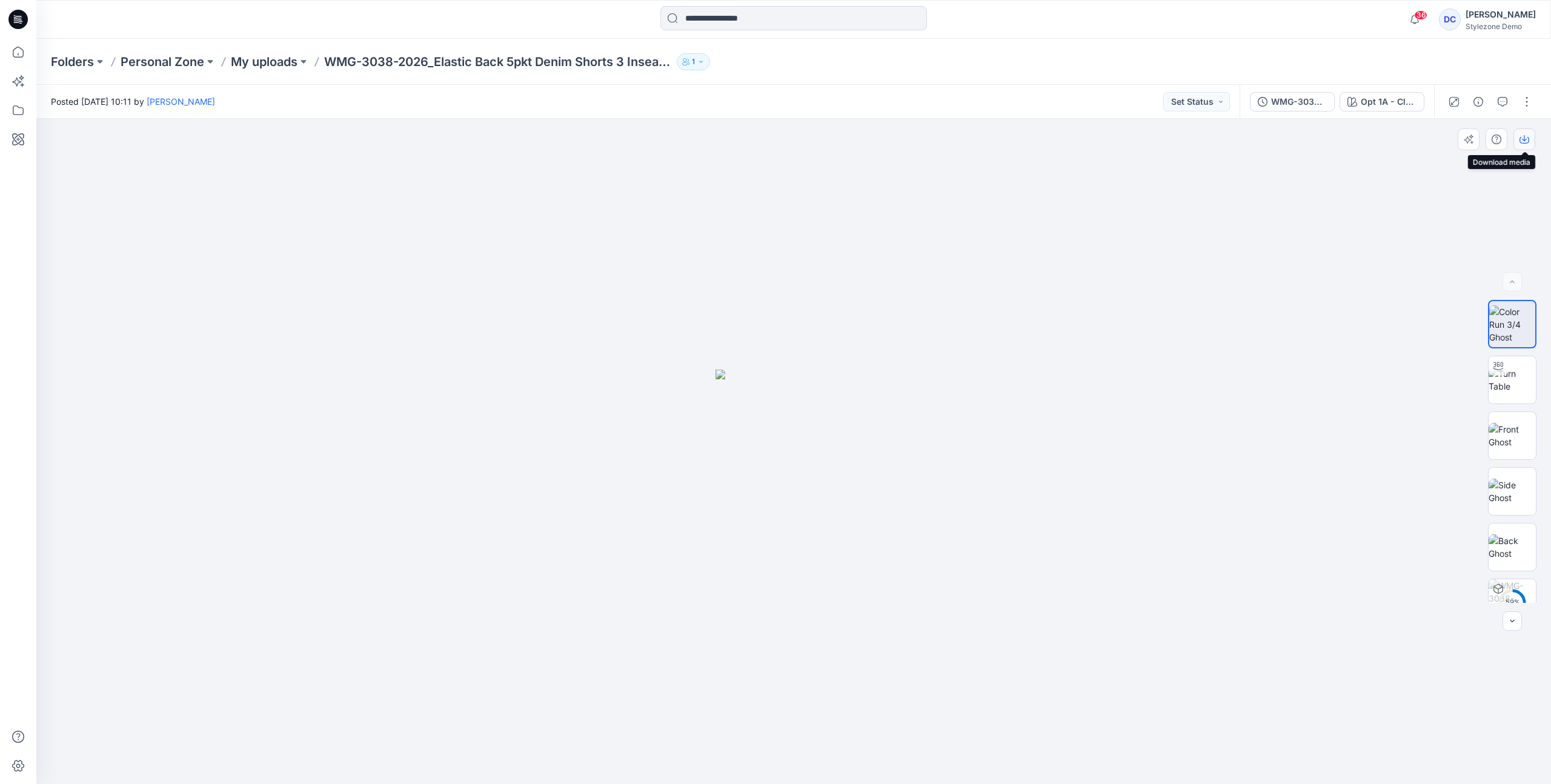
click at [1524, 145] on button "button" at bounding box center [1524, 139] width 22 height 22
click at [1508, 432] on img at bounding box center [1512, 435] width 48 height 25
click at [1451, 102] on icon "button" at bounding box center [1454, 101] width 6 height 6
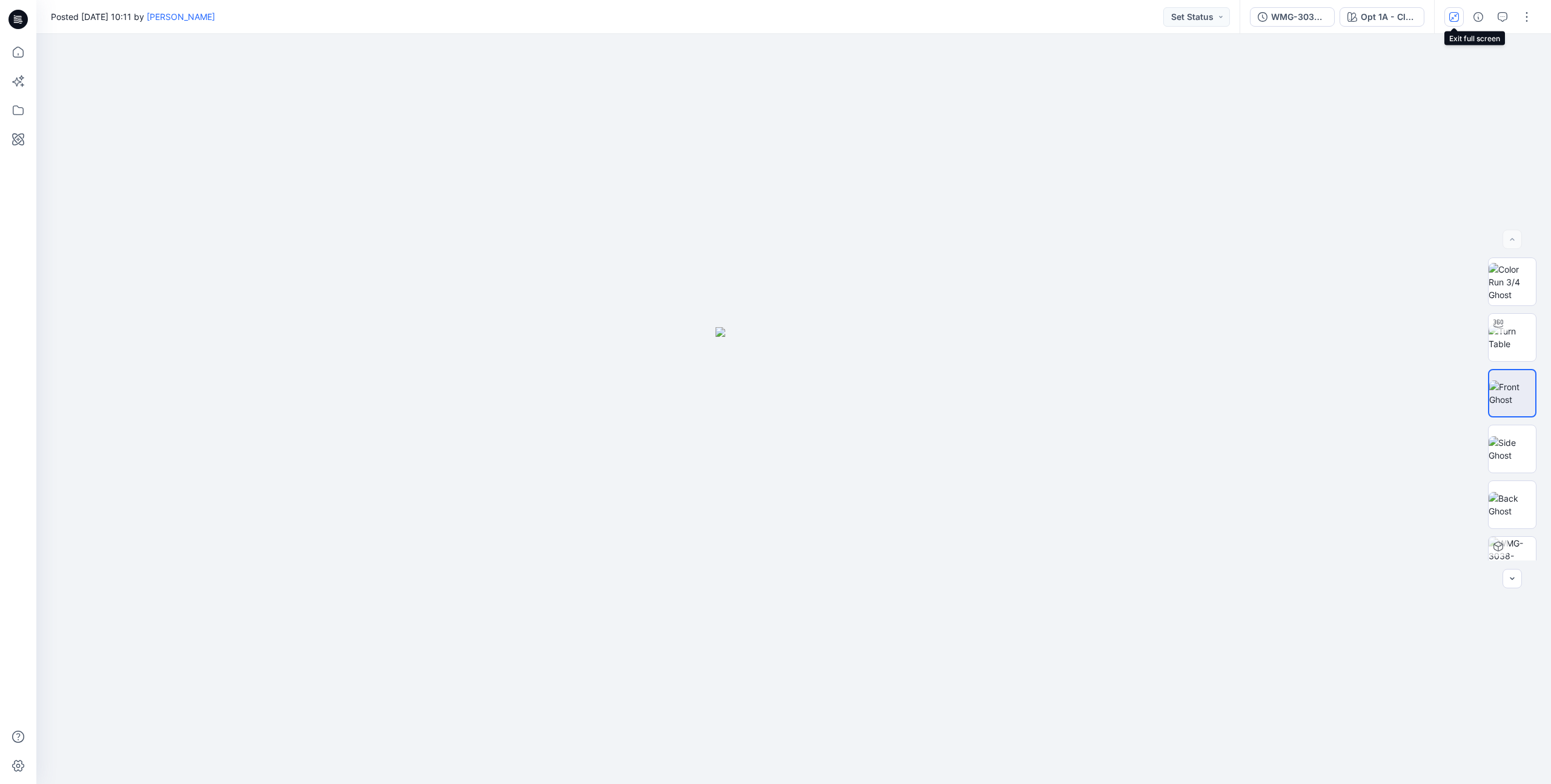
click at [1451, 16] on icon "button" at bounding box center [1454, 16] width 10 height 10
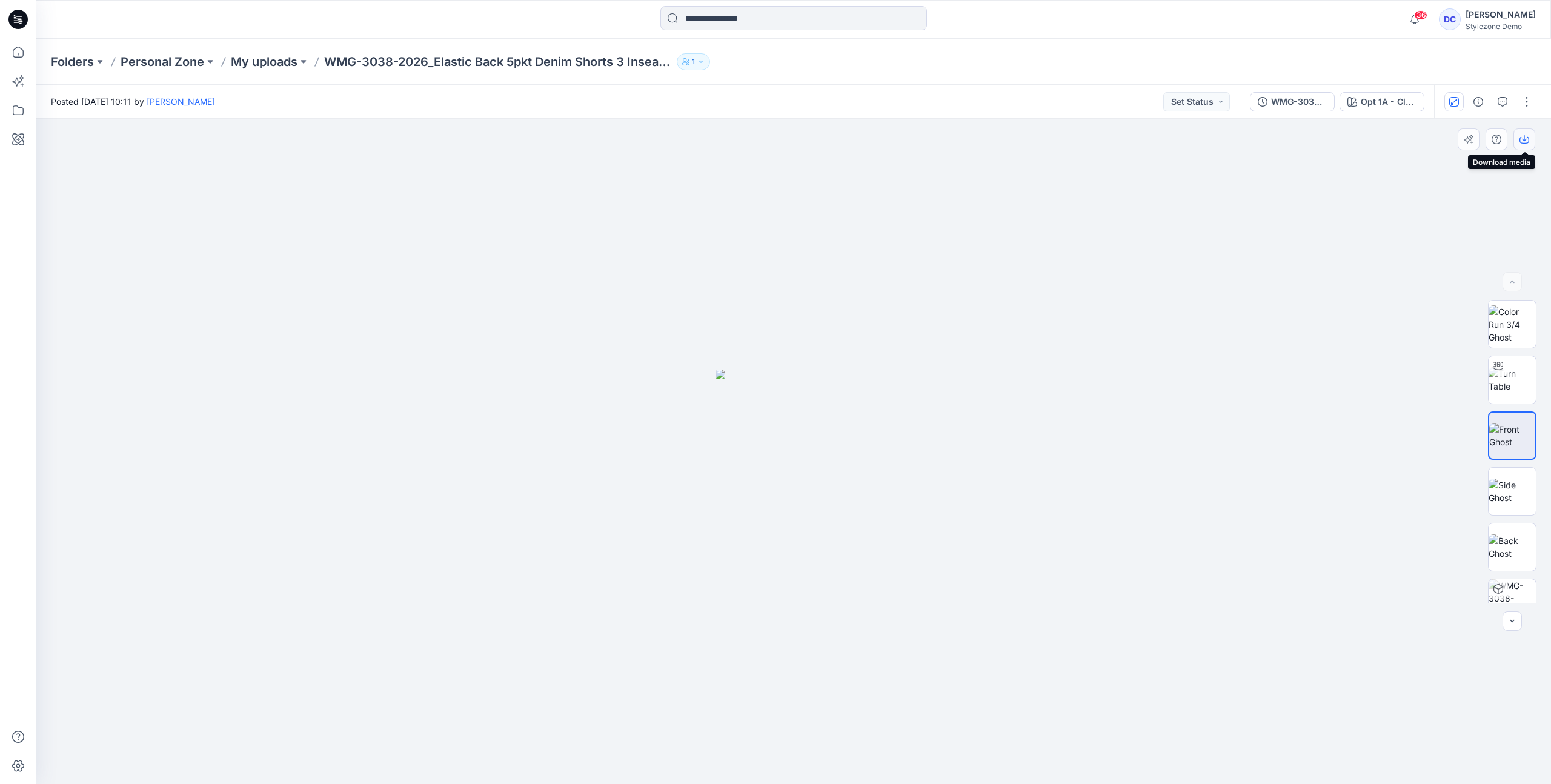
click at [1523, 140] on icon "button" at bounding box center [1524, 139] width 10 height 10
